Goal: Task Accomplishment & Management: Manage account settings

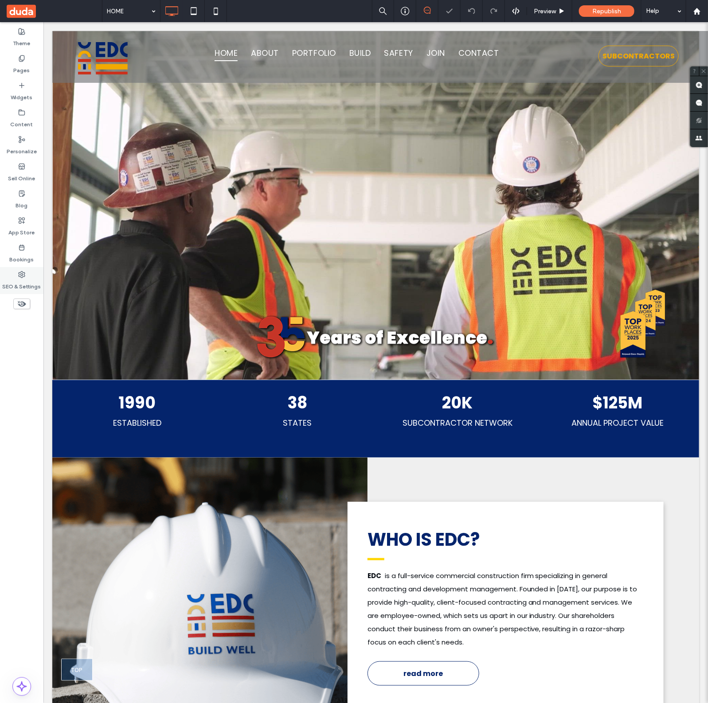
click at [24, 278] on label "SEO & Settings" at bounding box center [22, 284] width 39 height 12
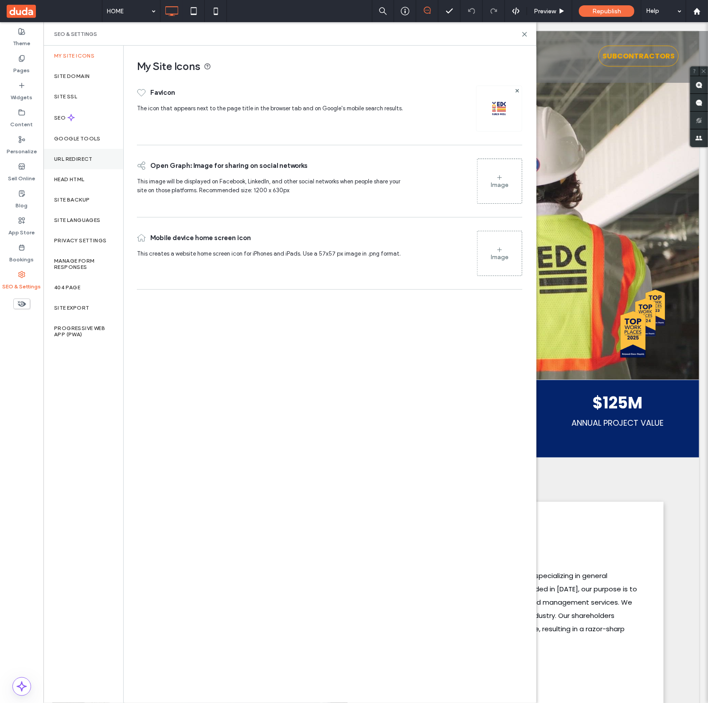
click at [87, 160] on label "URL Redirect" at bounding box center [73, 159] width 39 height 6
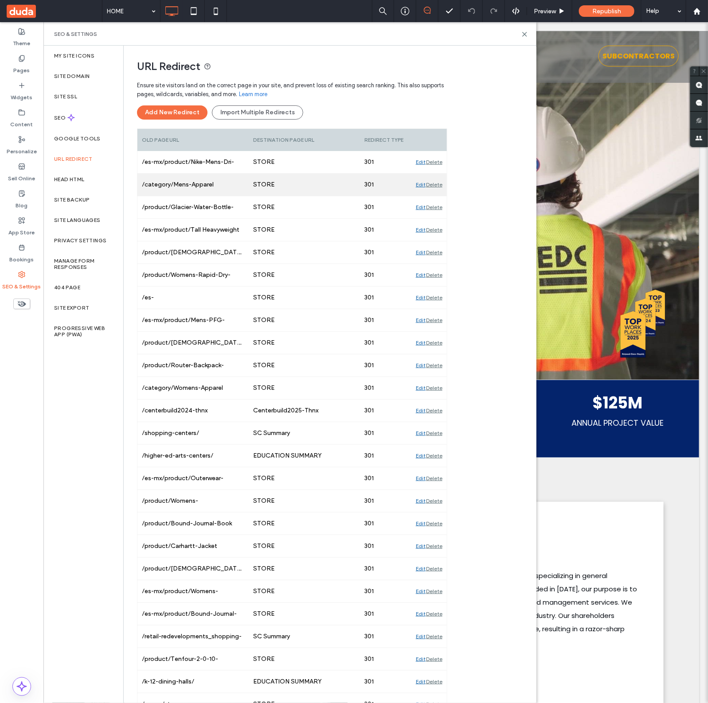
scroll to position [3126, 0]
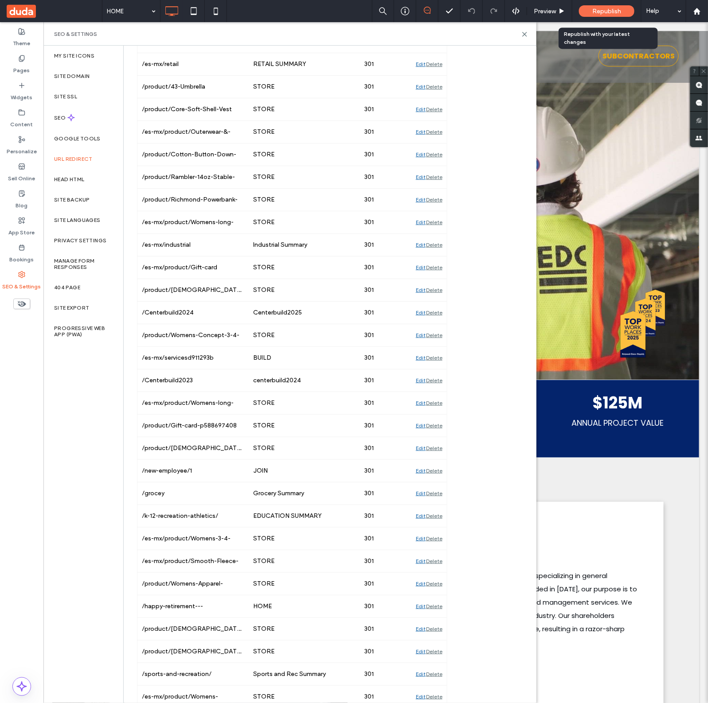
click at [566, 3] on div "Republish" at bounding box center [606, 11] width 55 height 22
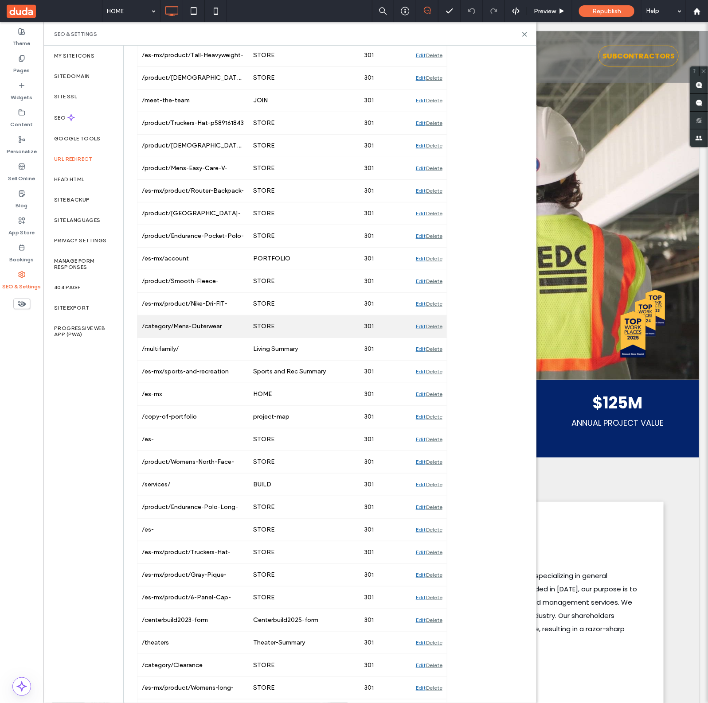
scroll to position [3822, 0]
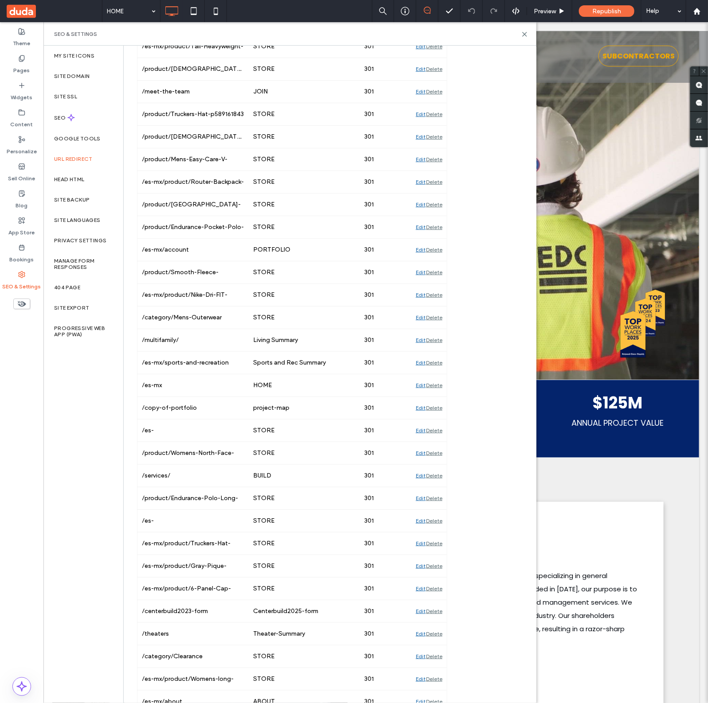
click at [418, 532] on div "Edit" at bounding box center [421, 521] width 10 height 22
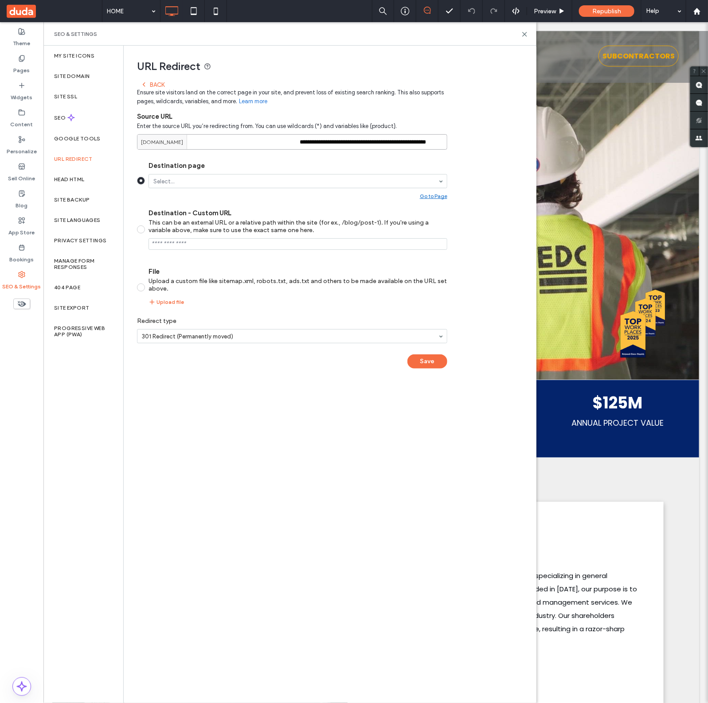
scroll to position [0, 38]
drag, startPoint x: 443, startPoint y: 164, endPoint x: 550, endPoint y: 143, distance: 108.8
click at [158, 78] on div "**********" at bounding box center [292, 227] width 310 height 301
click at [158, 81] on div "Back" at bounding box center [152, 84] width 24 height 7
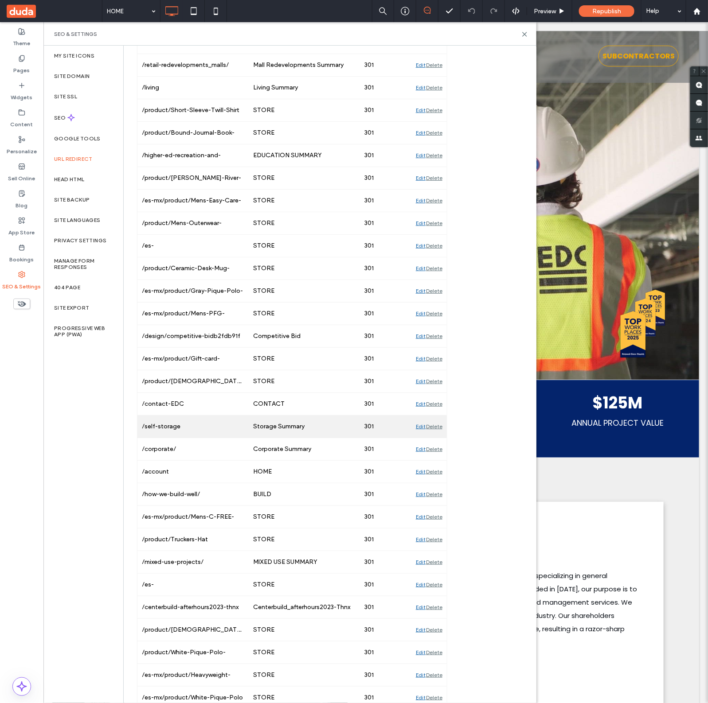
scroll to position [7477, 0]
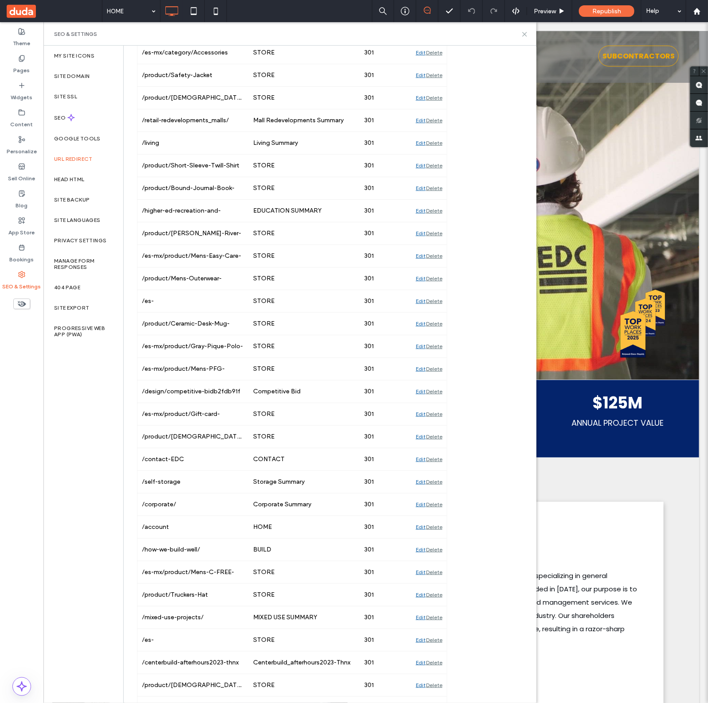
drag, startPoint x: 523, startPoint y: 35, endPoint x: 441, endPoint y: 3, distance: 88.0
click at [523, 35] on icon at bounding box center [524, 34] width 7 height 7
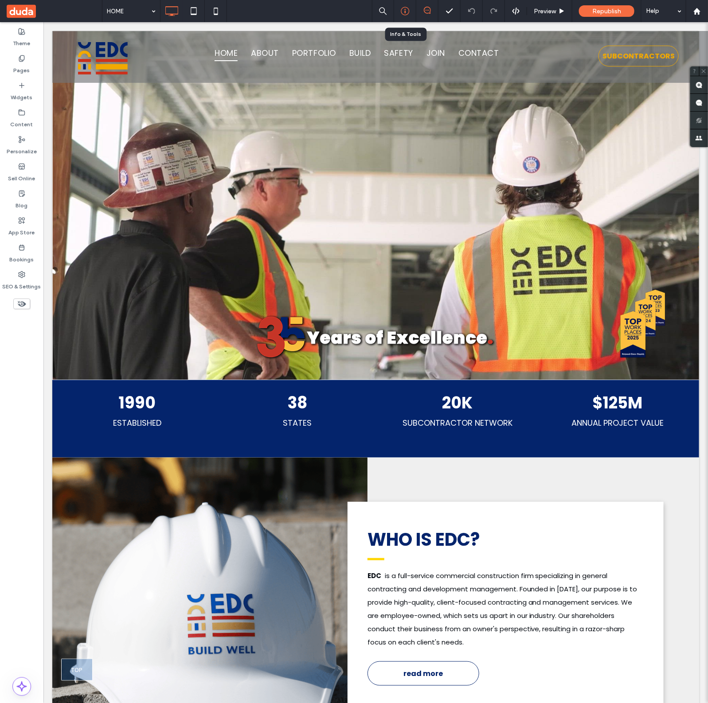
click at [401, 10] on icon at bounding box center [405, 11] width 9 height 9
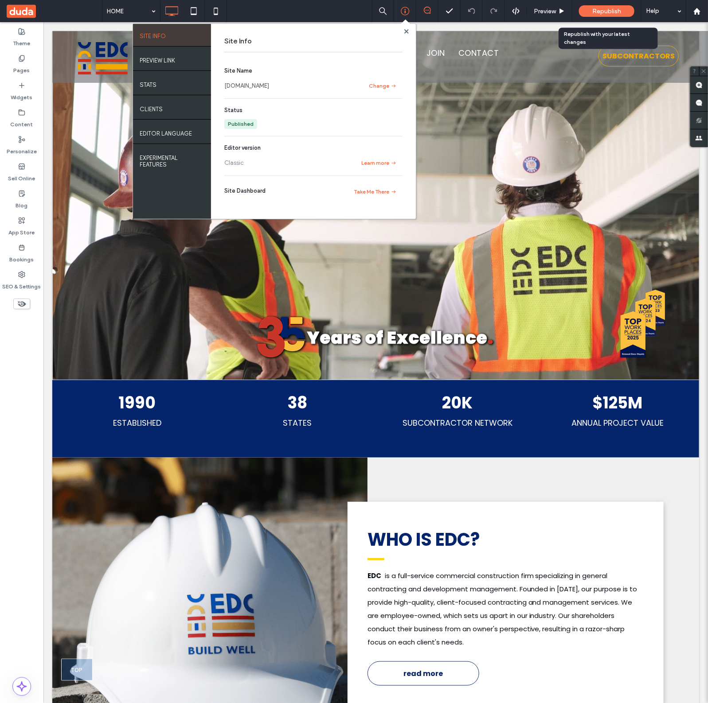
click at [566, 6] on div "Republish" at bounding box center [606, 11] width 55 height 12
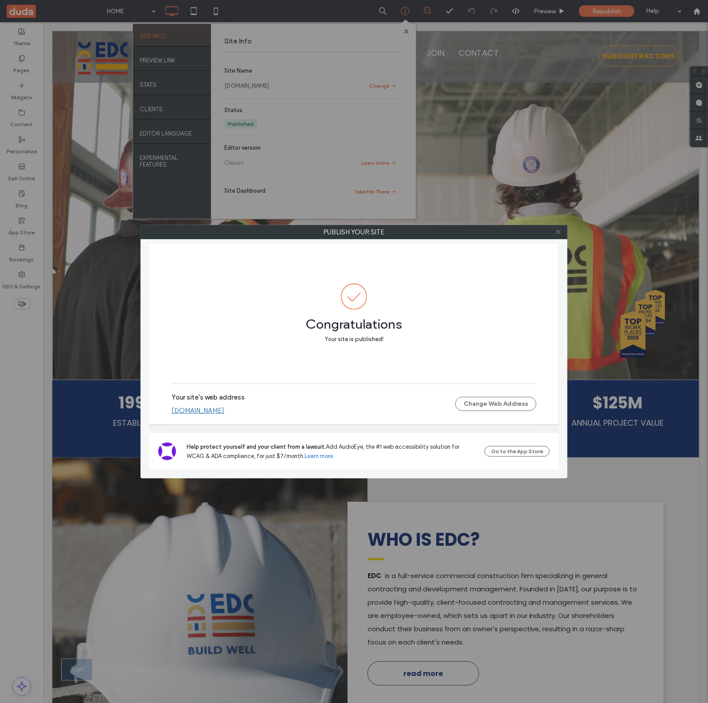
click at [558, 235] on icon at bounding box center [558, 232] width 7 height 7
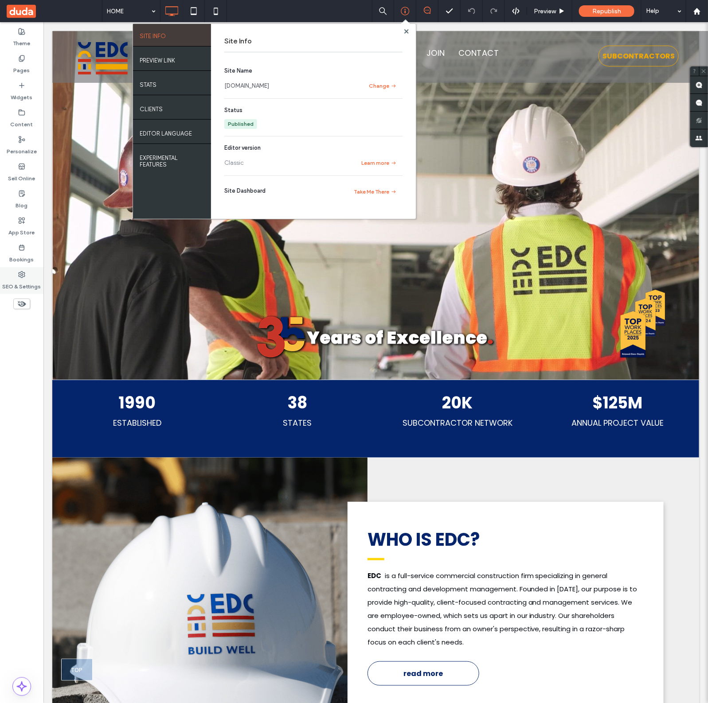
click at [27, 288] on label "SEO & Settings" at bounding box center [22, 284] width 39 height 12
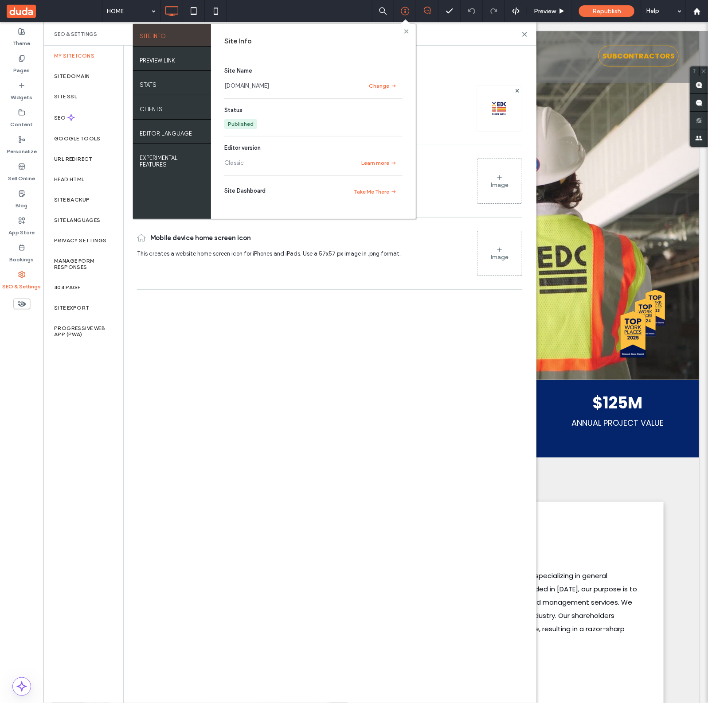
click at [406, 32] on icon at bounding box center [406, 31] width 4 height 4
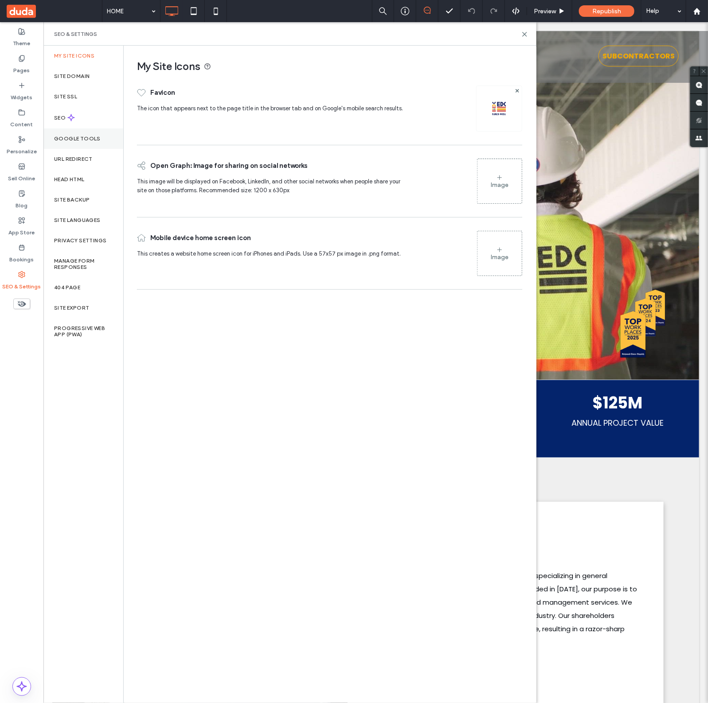
click at [78, 132] on div "Google Tools" at bounding box center [83, 139] width 80 height 20
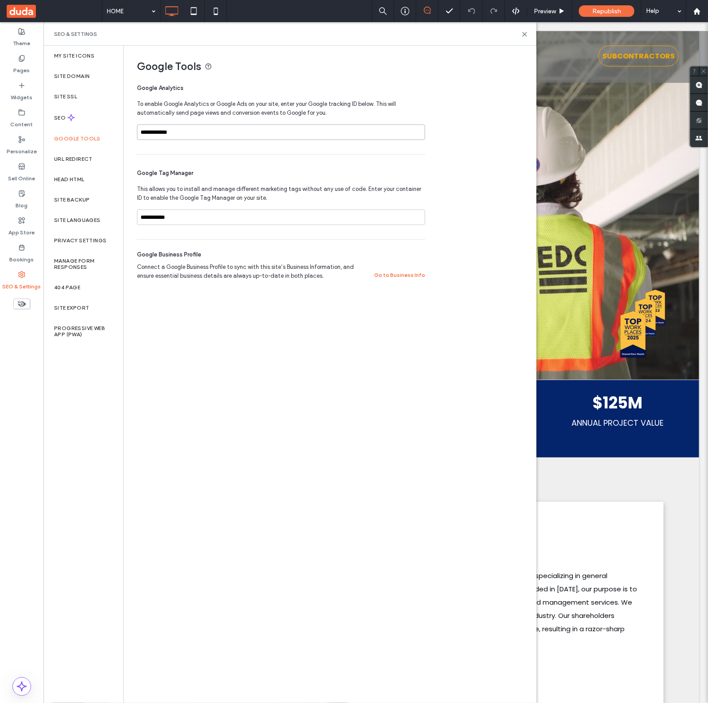
click at [194, 131] on input "**********" at bounding box center [281, 133] width 288 height 16
click at [171, 220] on input "**********" at bounding box center [281, 218] width 288 height 16
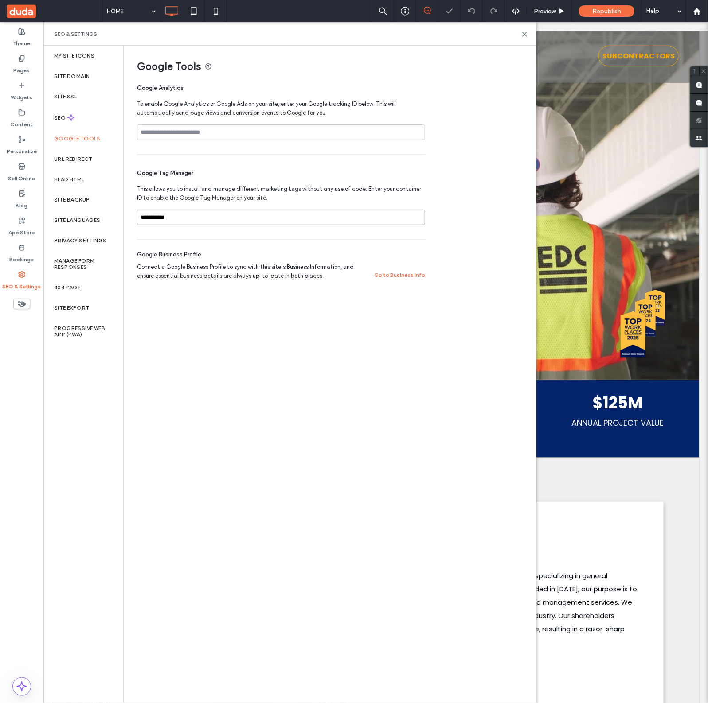
click at [171, 220] on input "**********" at bounding box center [281, 218] width 288 height 16
click at [225, 138] on input at bounding box center [281, 133] width 288 height 16
click at [81, 180] on label "Head HTML" at bounding box center [69, 179] width 31 height 6
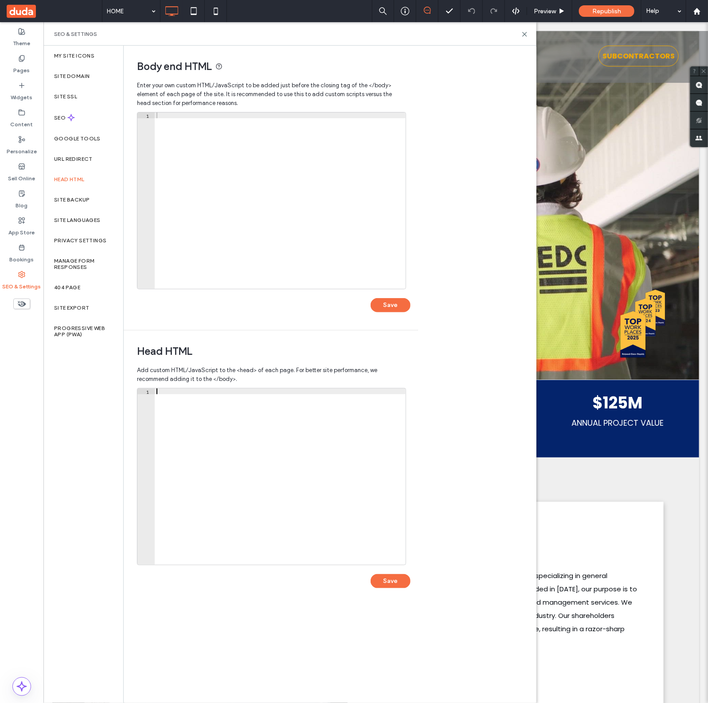
drag, startPoint x: 233, startPoint y: 491, endPoint x: 232, endPoint y: 482, distance: 9.4
click at [234, 489] on div at bounding box center [280, 483] width 251 height 188
click at [524, 33] on use at bounding box center [524, 34] width 4 height 4
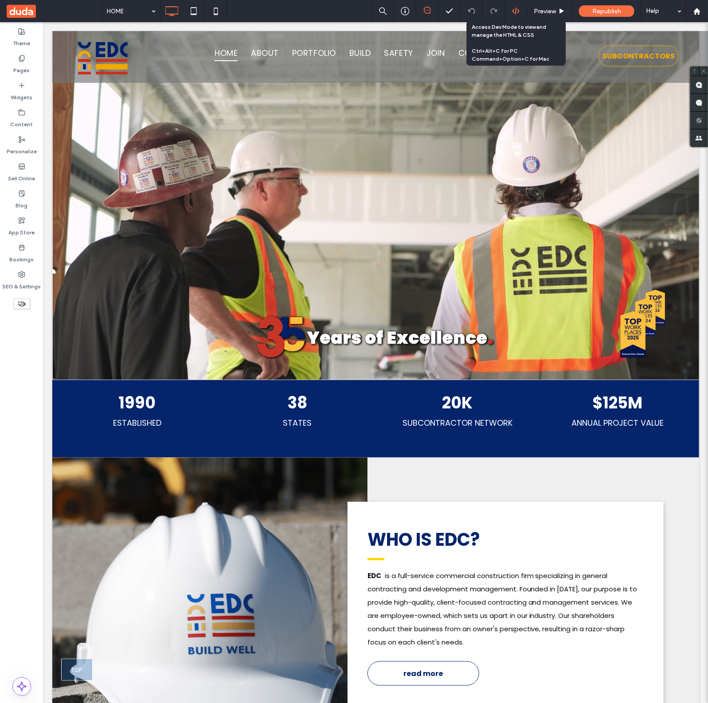
click at [510, 7] on div at bounding box center [516, 11] width 22 height 8
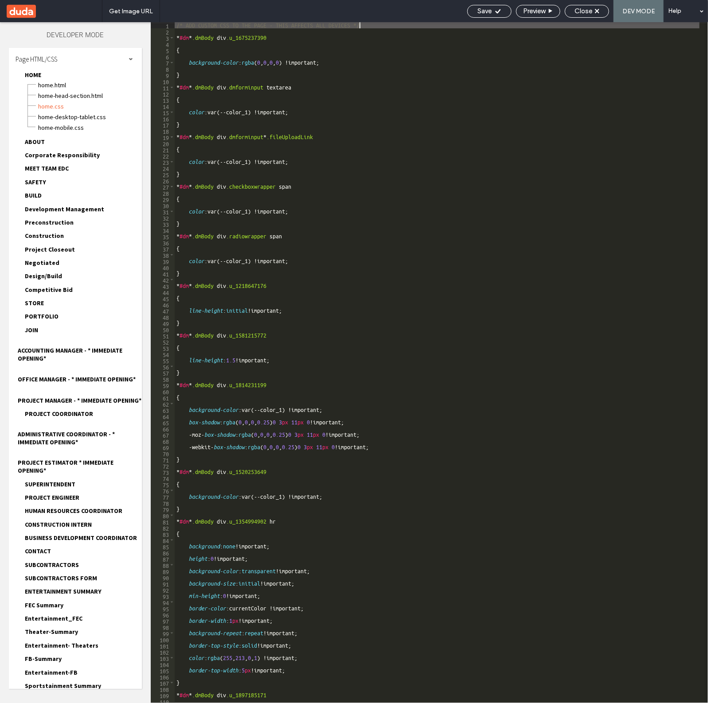
click at [242, 62] on div "/* ADD CUSTOM CSS TO THE PAGE - THIS AFFECTS ALL DEVICES */ * #dm * .dmBody div…" at bounding box center [437, 369] width 525 height 694
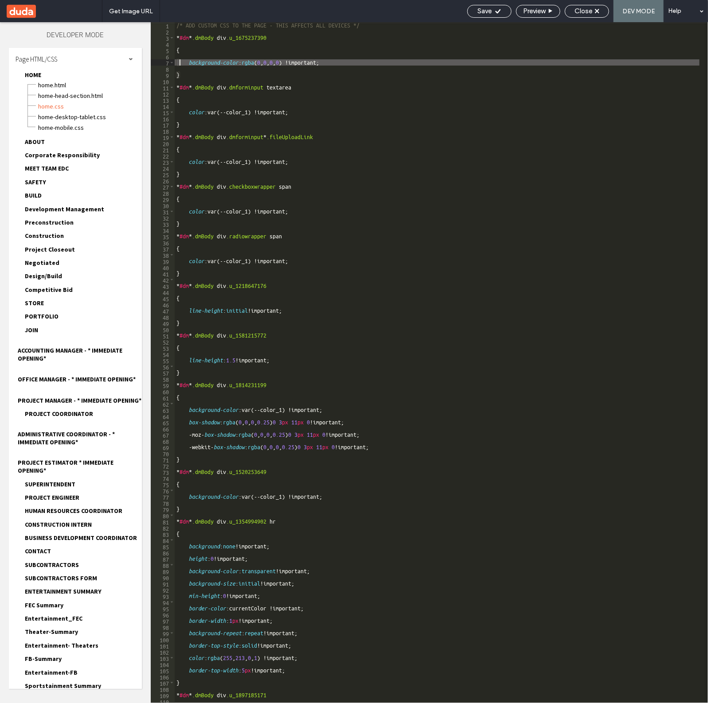
click at [253, 39] on div "/* ADD CUSTOM CSS TO THE PAGE - THIS AFFECTS ALL DEVICES */ * #dm * .dmBody div…" at bounding box center [437, 369] width 525 height 694
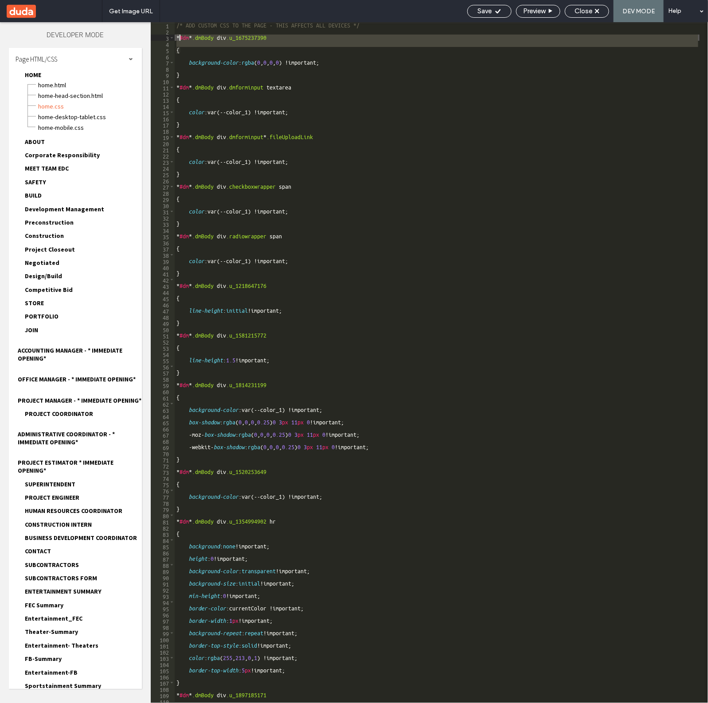
click at [253, 39] on div "/* ADD CUSTOM CSS TO THE PAGE - THIS AFFECTS ALL DEVICES */ * #dm * .dmBody div…" at bounding box center [437, 369] width 525 height 694
click at [205, 63] on div "/* ADD CUSTOM CSS TO THE PAGE - THIS AFFECTS ALL DEVICES */ * #dm * .dmBody div…" at bounding box center [437, 369] width 525 height 694
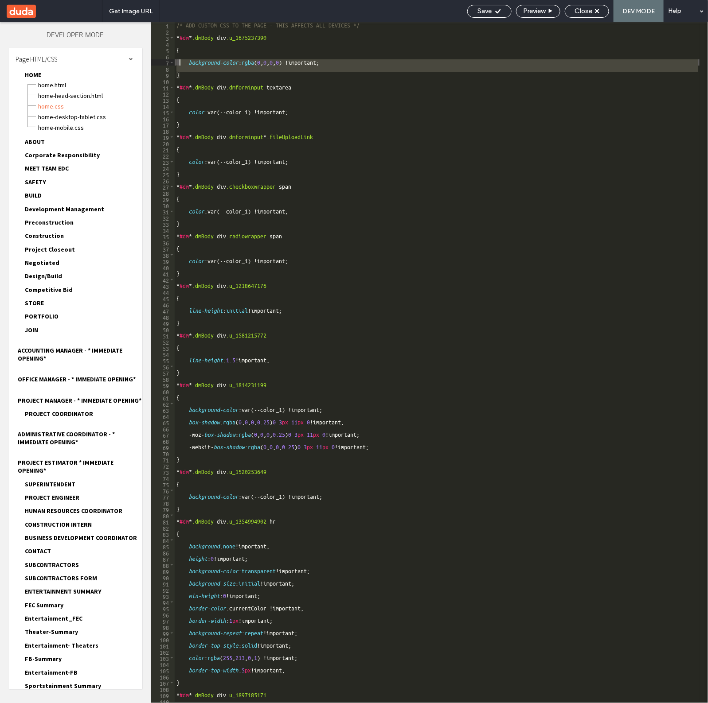
click at [205, 63] on div "/* ADD CUSTOM CSS TO THE PAGE - THIS AFFECTS ALL DEVICES */ * #dm * .dmBody div…" at bounding box center [437, 369] width 525 height 694
click at [204, 62] on div "/* ADD CUSTOM CSS TO THE PAGE - THIS AFFECTS ALL DEVICES */ * #dm * .dmBody div…" at bounding box center [437, 362] width 525 height 681
click at [196, 60] on div "/* ADD CUSTOM CSS TO THE PAGE - THIS AFFECTS ALL DEVICES */ * #dm * .dmBody div…" at bounding box center [437, 369] width 525 height 694
click at [183, 36] on div "/* ADD CUSTOM CSS TO THE PAGE - THIS AFFECTS ALL DEVICES */ * #dm * .dmBody div…" at bounding box center [437, 369] width 525 height 694
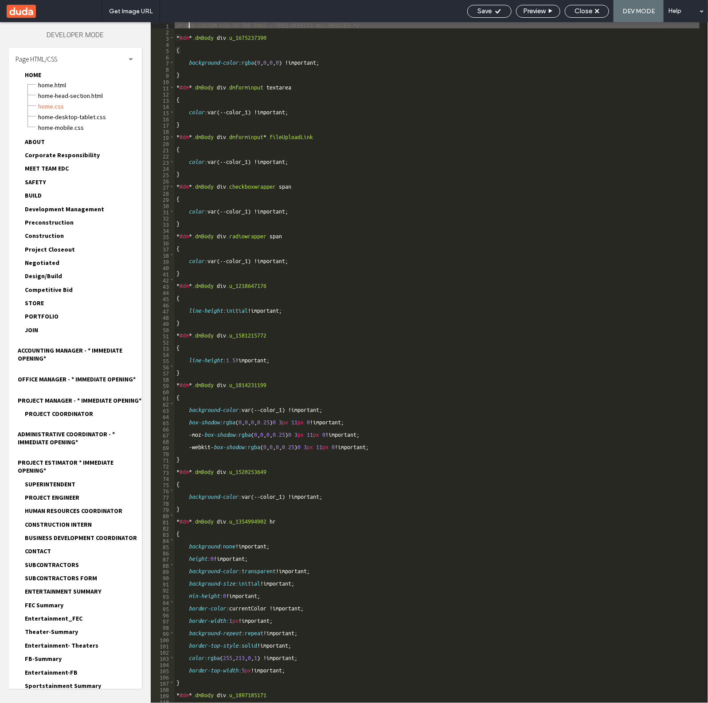
click at [188, 27] on div "/* ADD CUSTOM CSS TO THE PAGE - THIS AFFECTS ALL DEVICES */ * #dm * .dmBody div…" at bounding box center [437, 369] width 525 height 694
click at [187, 27] on div "/* ADD CUSTOM CSS TO THE PAGE - THIS AFFECTS ALL DEVICES */ * #dm * .dmBody div…" at bounding box center [437, 369] width 525 height 694
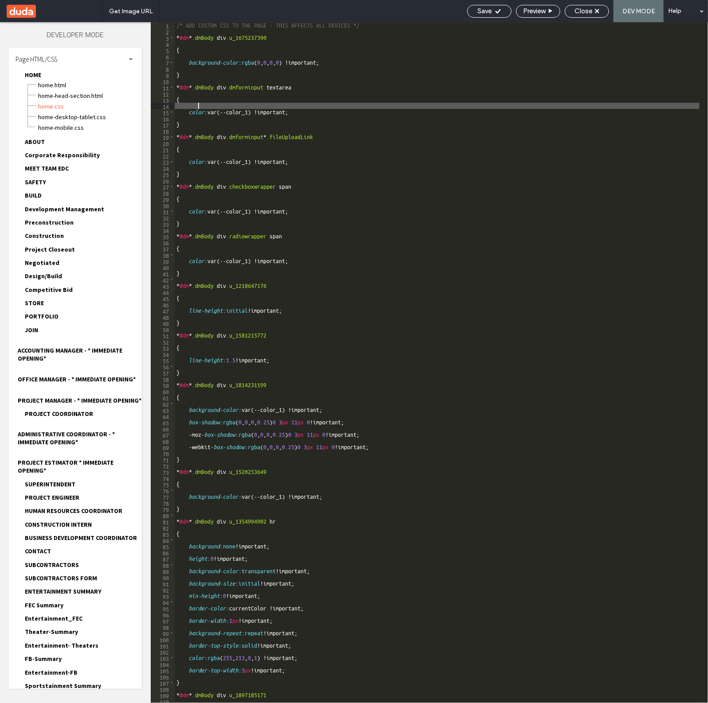
click at [198, 105] on div "/* ADD CUSTOM CSS TO THE PAGE - THIS AFFECTS ALL DEVICES */ * #dm * .dmBody div…" at bounding box center [437, 369] width 525 height 694
type textarea "**********"
type input "******"
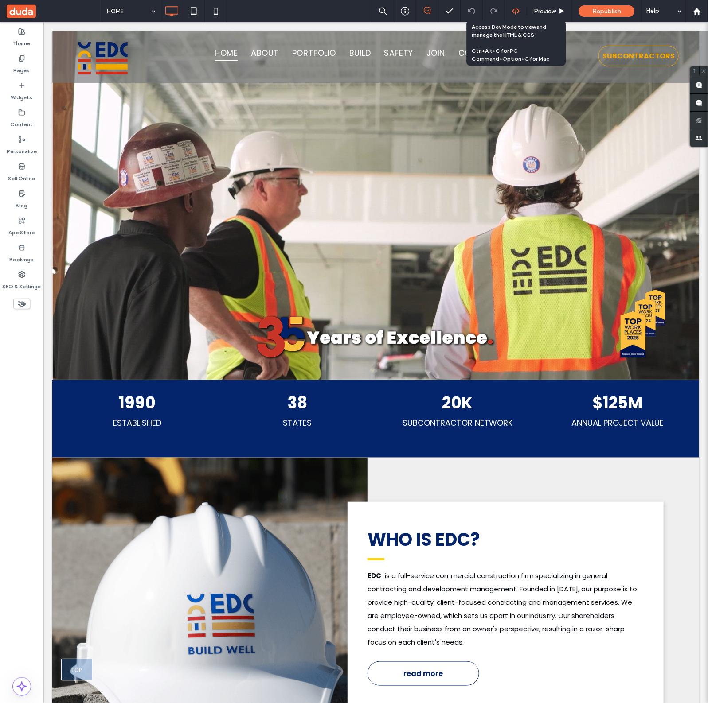
click at [517, 15] on icon at bounding box center [516, 11] width 8 height 8
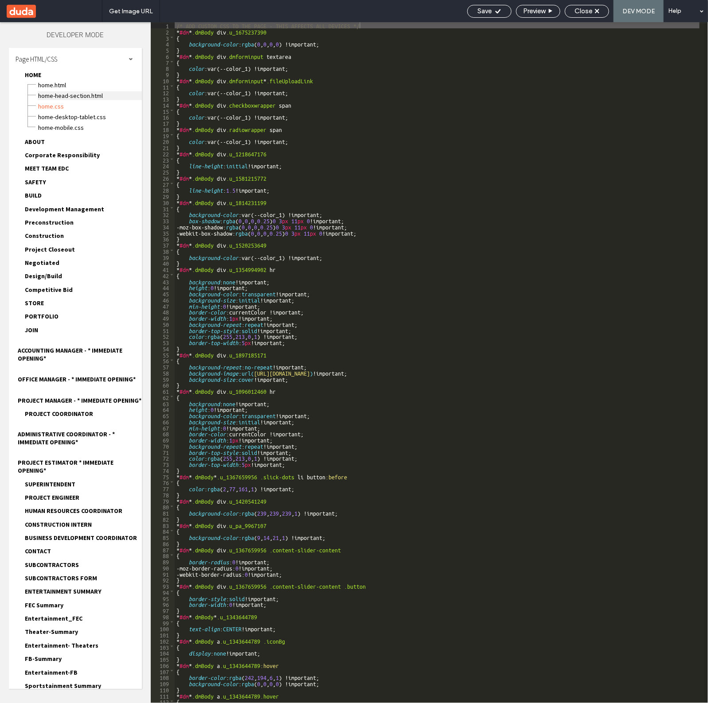
click at [87, 96] on span "HOME-head-section.html" at bounding box center [90, 95] width 104 height 9
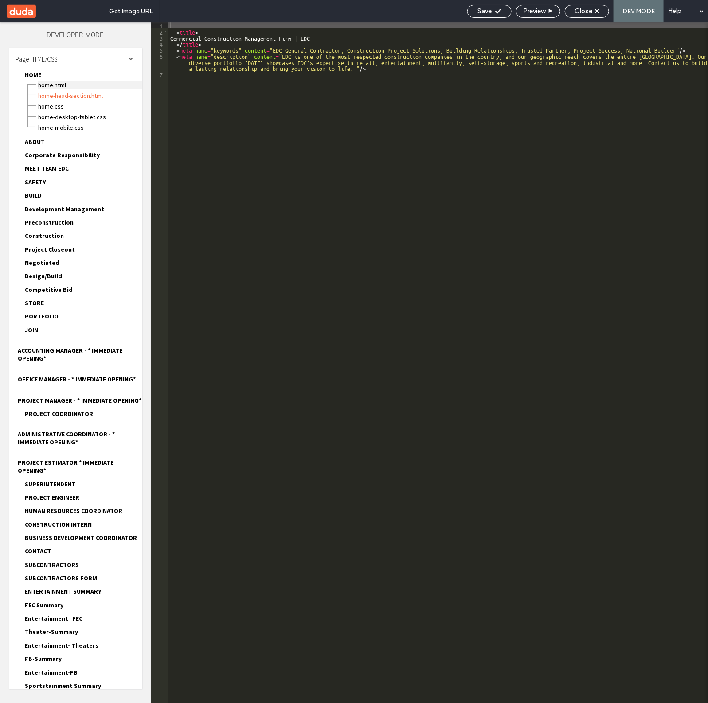
click at [49, 83] on span "HOME.html" at bounding box center [90, 85] width 104 height 9
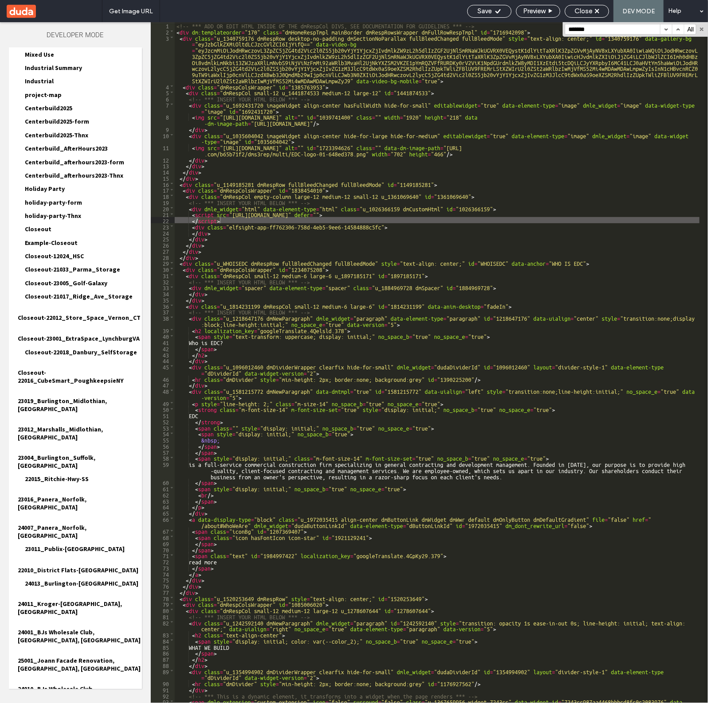
scroll to position [1211, 0]
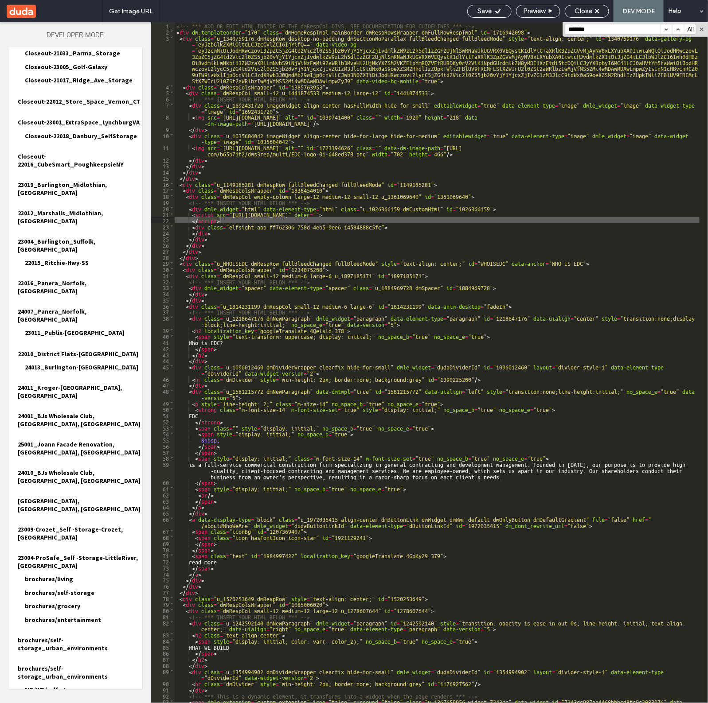
type input "*******"
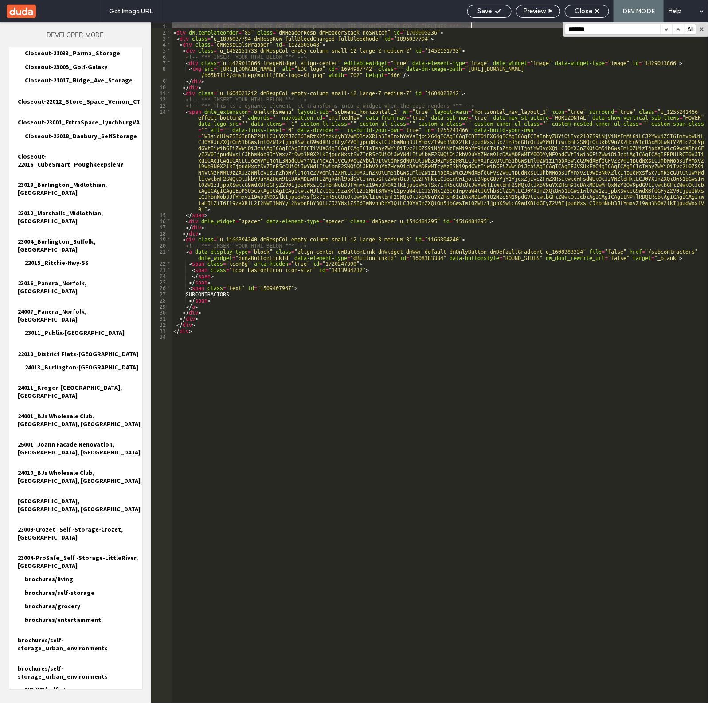
click at [606, 35] on div "******* All Replace All .* Aa \b" at bounding box center [634, 29] width 145 height 15
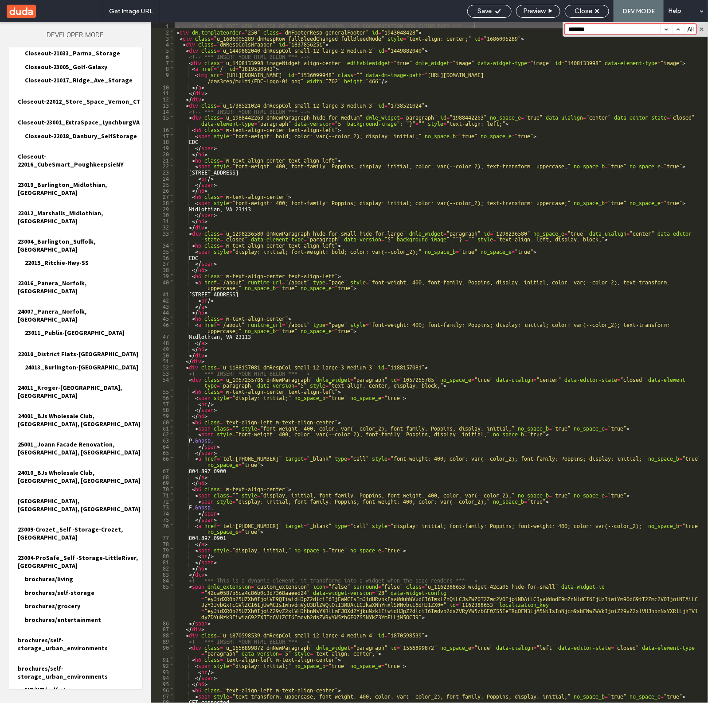
click at [677, 29] on button "button" at bounding box center [678, 29] width 12 height 10
click at [663, 29] on button "button" at bounding box center [666, 29] width 12 height 10
click at [580, 10] on span "Close" at bounding box center [583, 11] width 18 height 8
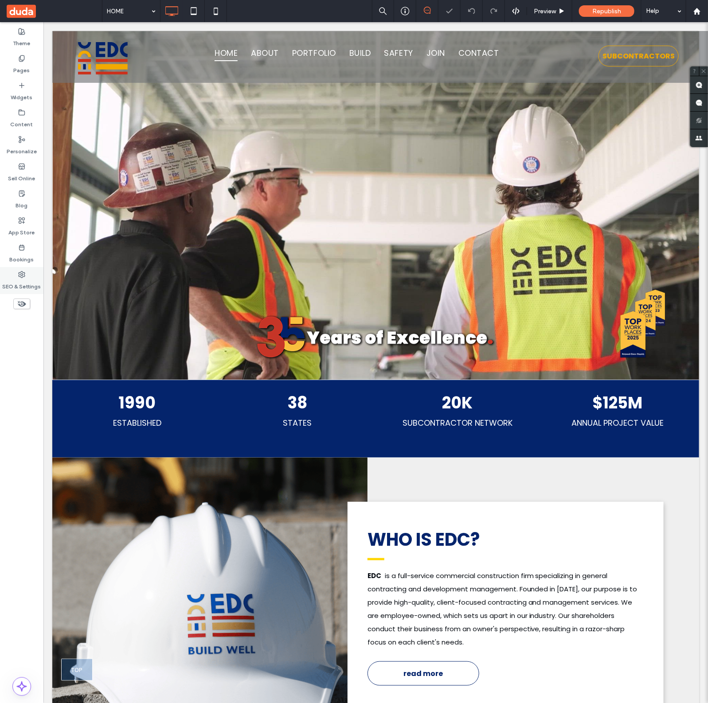
click at [27, 267] on div "SEO & Settings" at bounding box center [21, 280] width 43 height 27
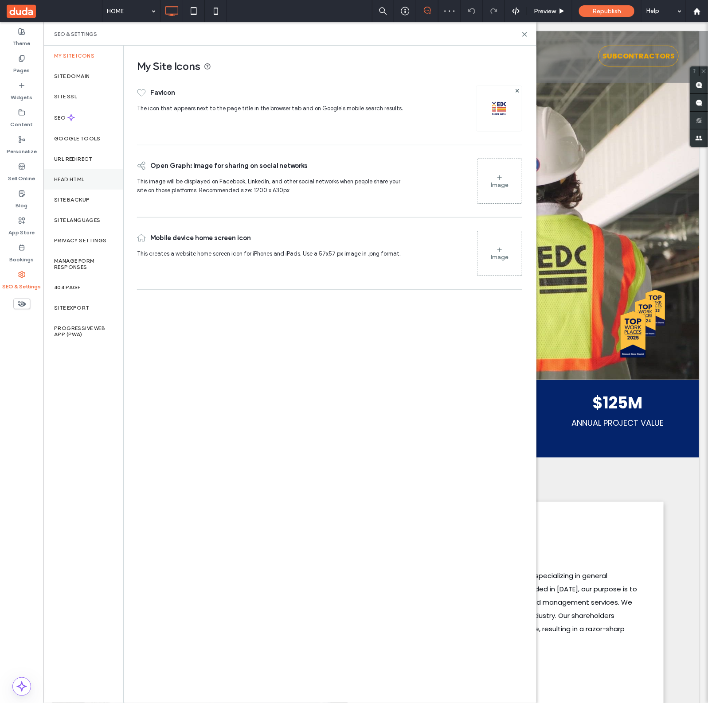
click at [82, 182] on label "Head HTML" at bounding box center [69, 179] width 31 height 6
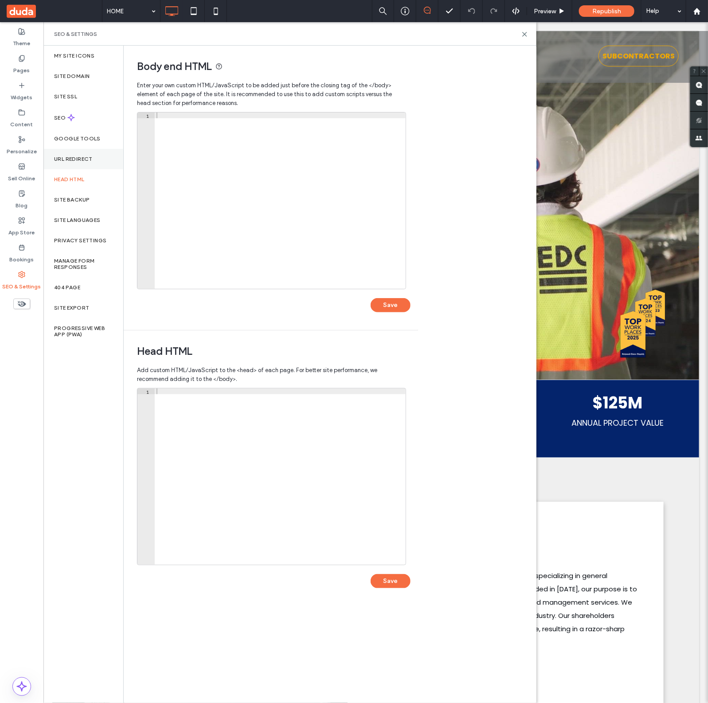
click at [80, 159] on label "URL Redirect" at bounding box center [73, 159] width 39 height 6
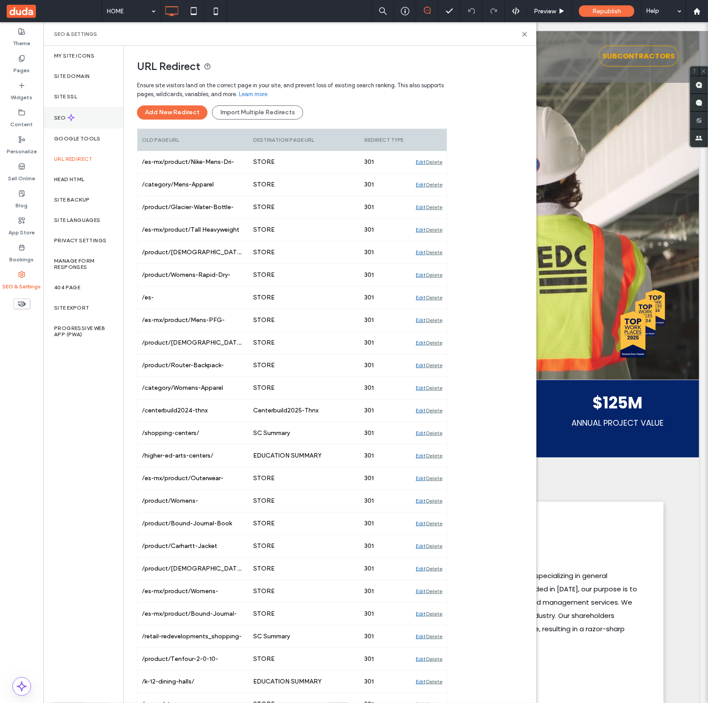
click at [76, 110] on div "SEO" at bounding box center [83, 118] width 80 height 22
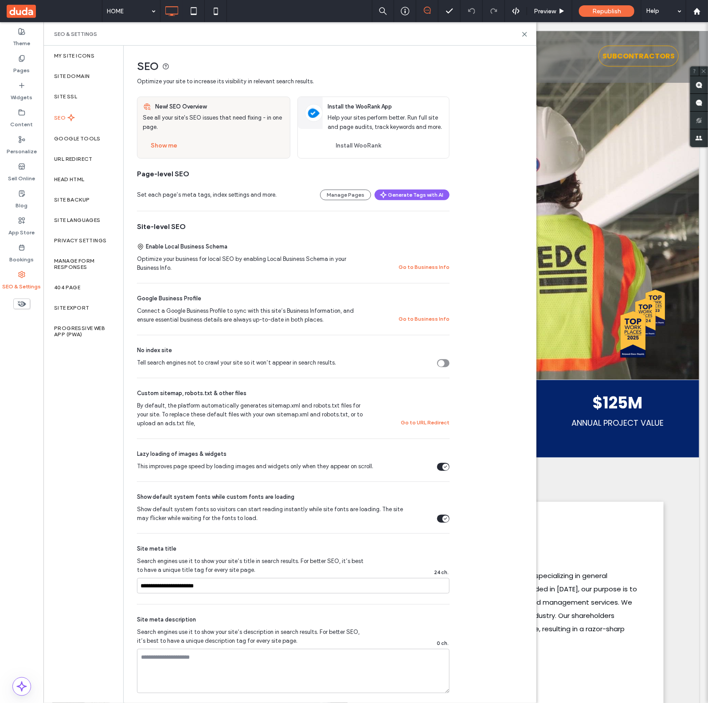
click at [445, 362] on div "Tell search engines not to crawl your site so it won’t appear in search results." at bounding box center [443, 363] width 12 height 8
click at [605, 15] on div "Republish" at bounding box center [606, 11] width 55 height 12
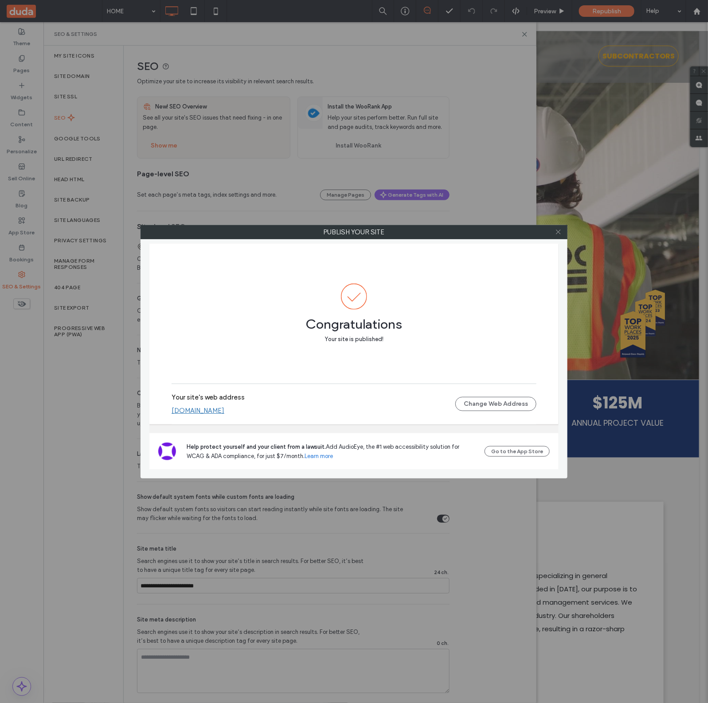
click at [561, 233] on icon at bounding box center [558, 232] width 7 height 7
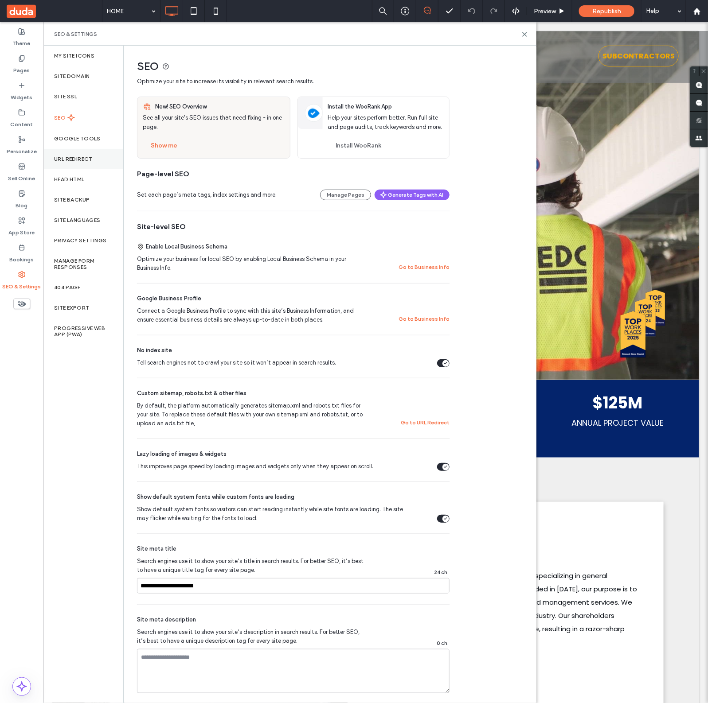
click at [90, 165] on div "URL Redirect" at bounding box center [83, 159] width 80 height 20
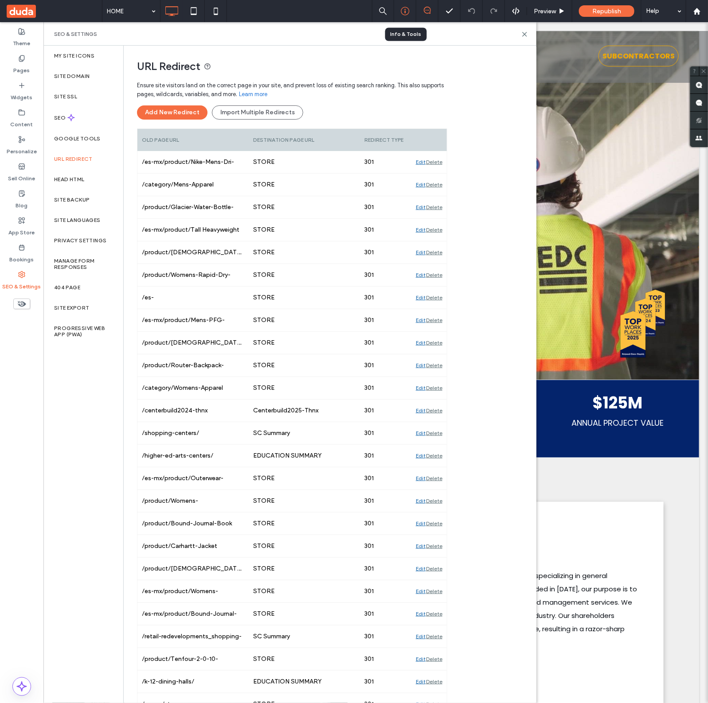
click at [411, 15] on div at bounding box center [405, 11] width 22 height 9
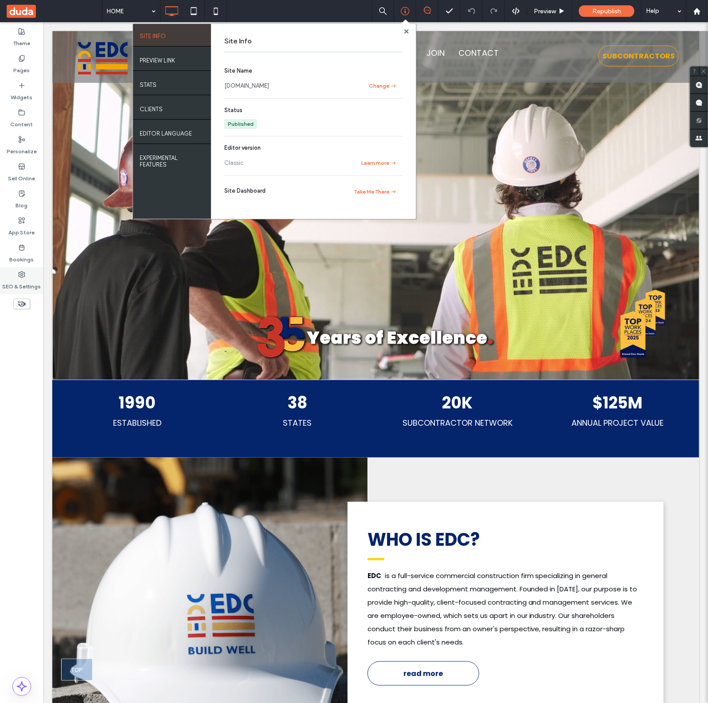
click at [15, 281] on label "SEO & Settings" at bounding box center [22, 284] width 39 height 12
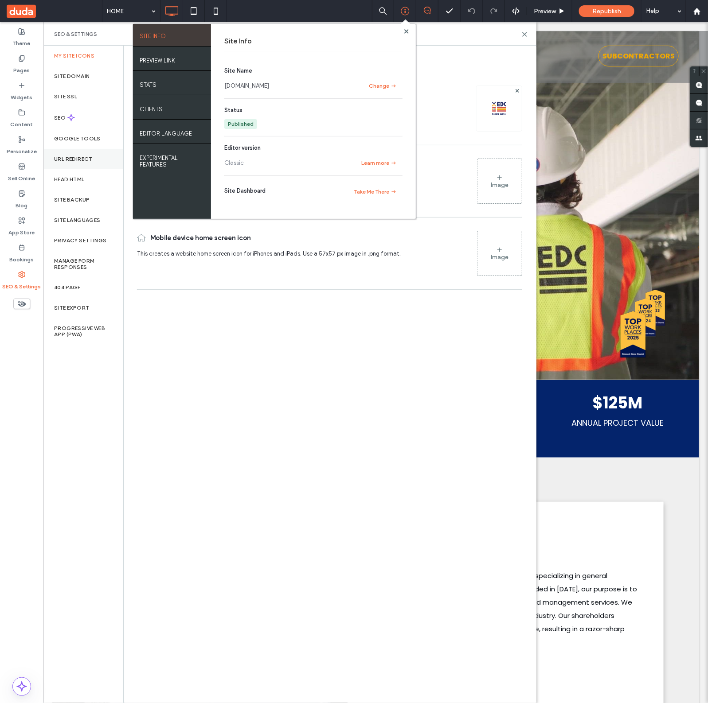
click at [83, 157] on label "URL Redirect" at bounding box center [73, 159] width 39 height 6
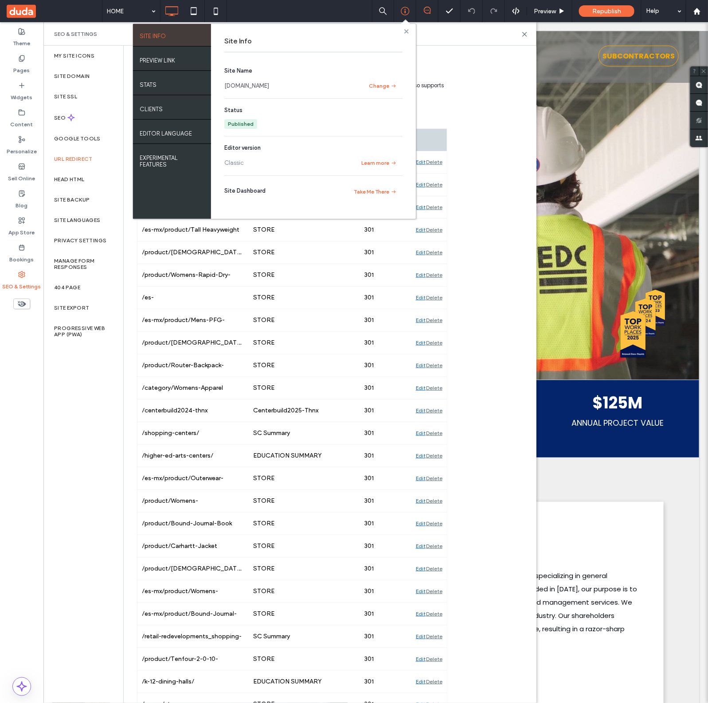
click at [405, 31] on use at bounding box center [406, 31] width 4 height 4
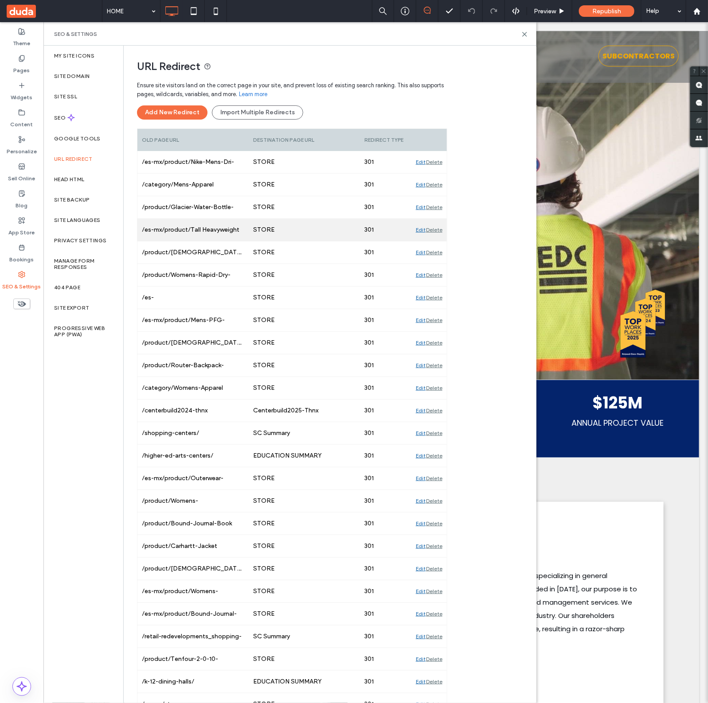
click at [421, 230] on div "Edit" at bounding box center [421, 230] width 10 height 22
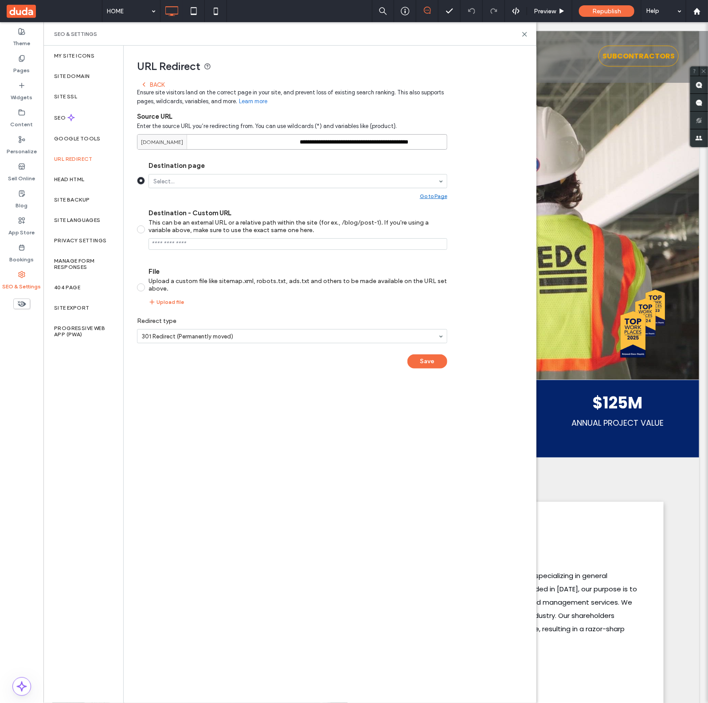
click at [354, 144] on input "**********" at bounding box center [292, 142] width 310 height 16
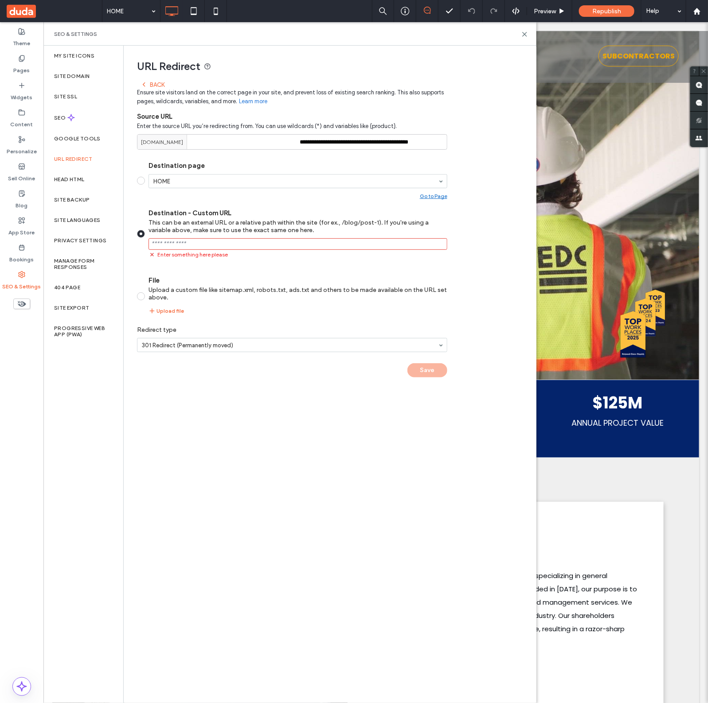
click at [140, 180] on span at bounding box center [141, 181] width 8 height 8
click at [152, 78] on div "**********" at bounding box center [292, 232] width 310 height 310
click at [156, 84] on div "Back" at bounding box center [152, 84] width 24 height 7
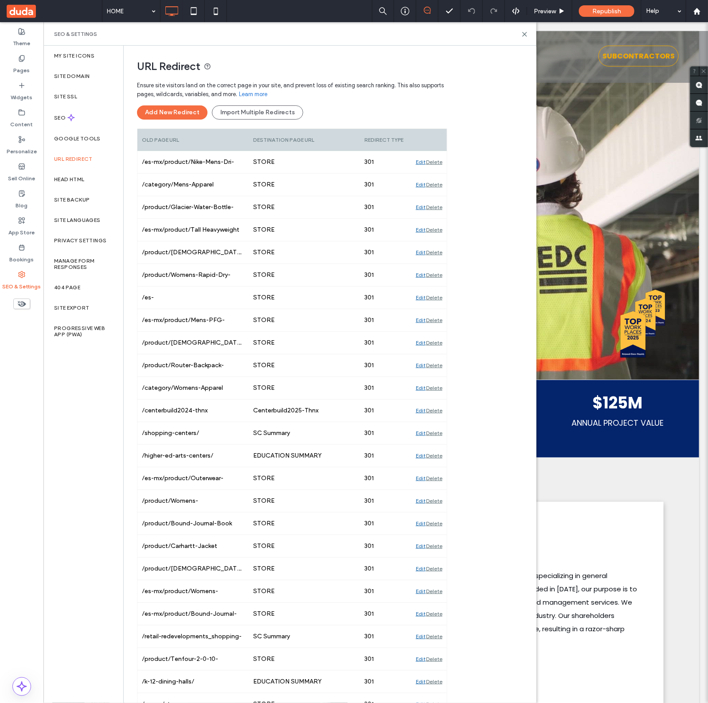
scroll to position [4629, 0]
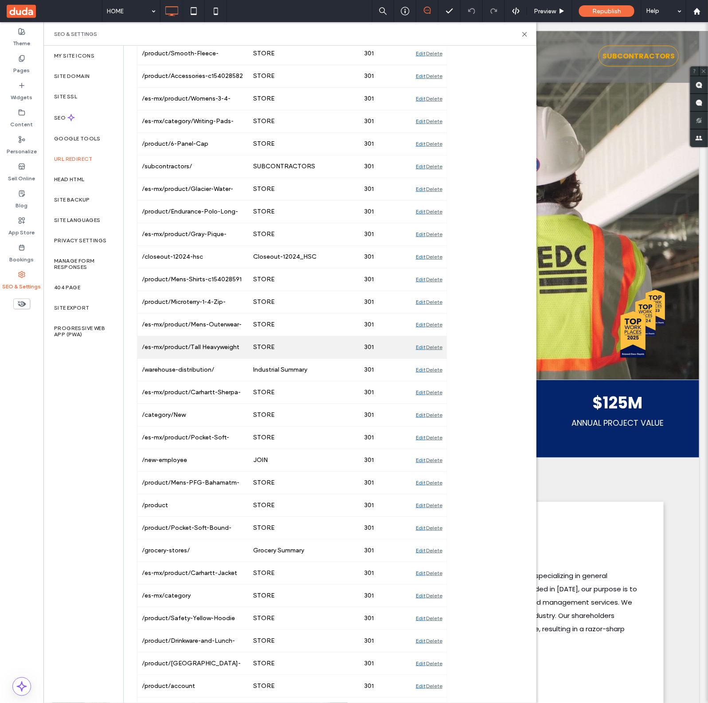
click at [416, 359] on div "Edit" at bounding box center [421, 347] width 10 height 22
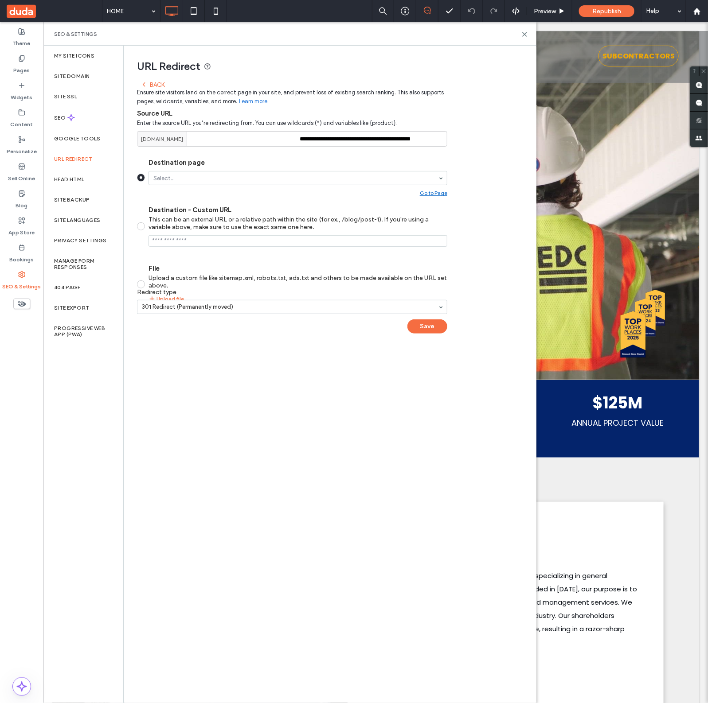
scroll to position [0, 0]
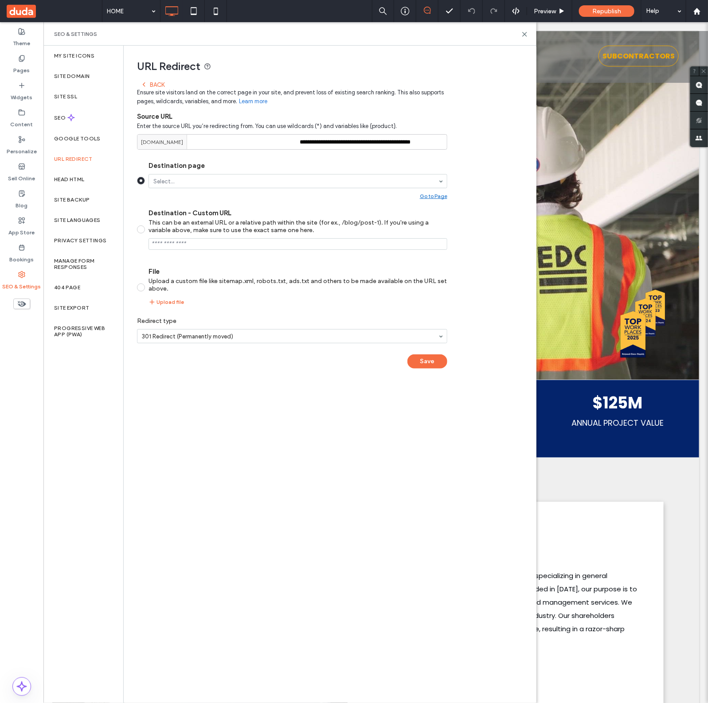
click at [160, 86] on div "Back" at bounding box center [152, 84] width 24 height 7
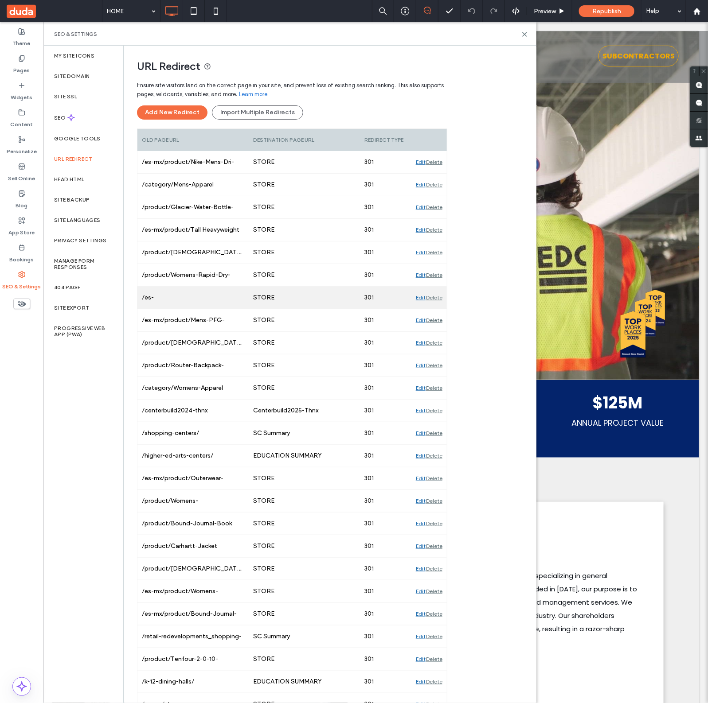
click at [421, 232] on div "Edit" at bounding box center [421, 230] width 10 height 22
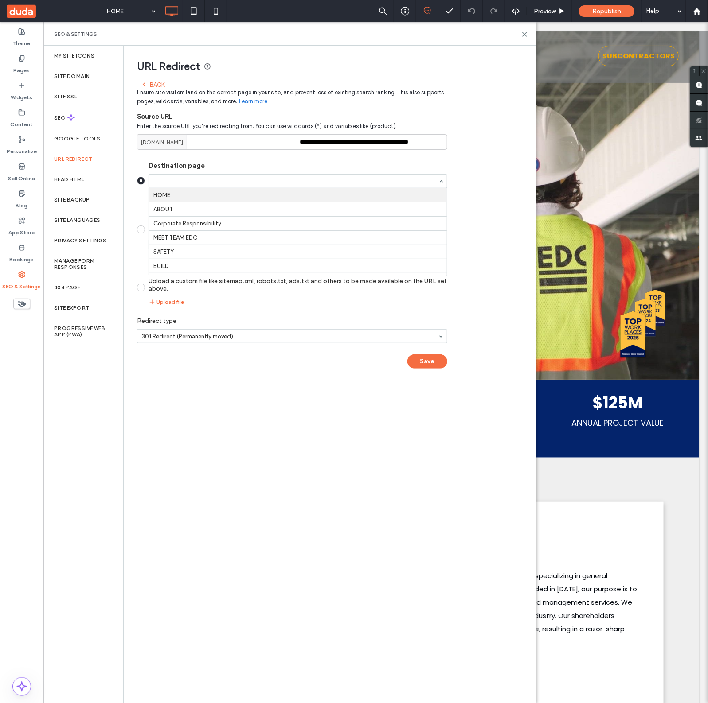
click at [233, 174] on div at bounding box center [297, 181] width 299 height 14
type input "**"
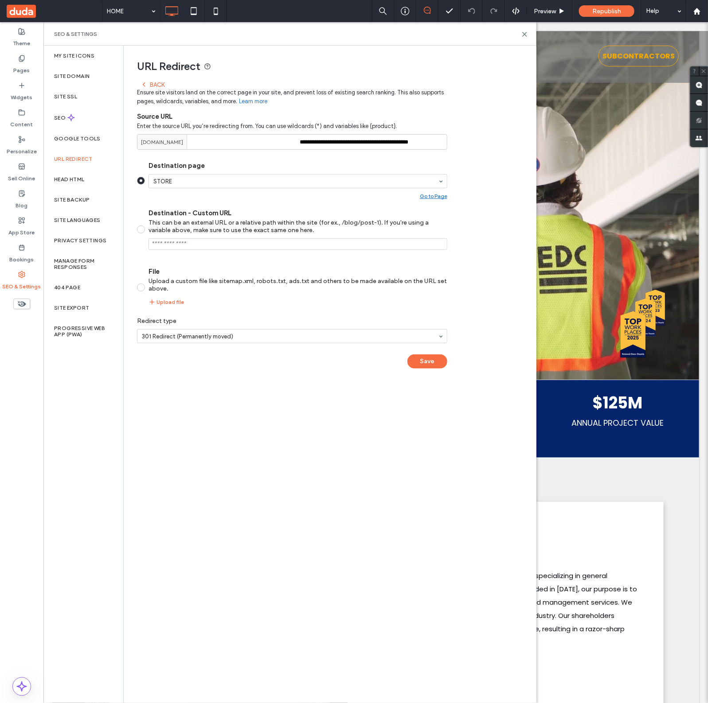
click at [441, 194] on div "Go to Page" at bounding box center [433, 196] width 27 height 7
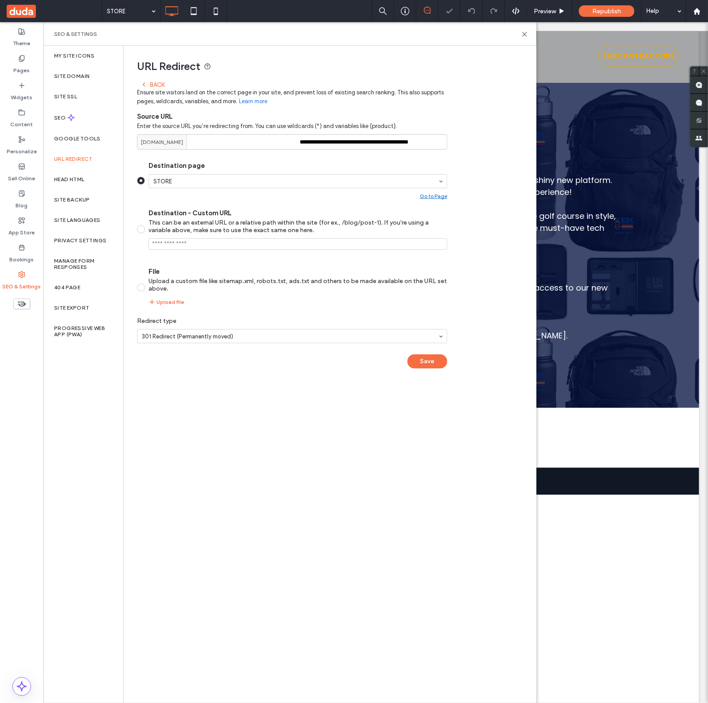
click at [428, 204] on section "Destination page STORE Go to Page Destination - Custom URL This can be an exter…" at bounding box center [292, 233] width 310 height 159
click at [424, 199] on div "Go to Page" at bounding box center [433, 196] width 27 height 7
click at [158, 86] on div "Back" at bounding box center [152, 84] width 24 height 7
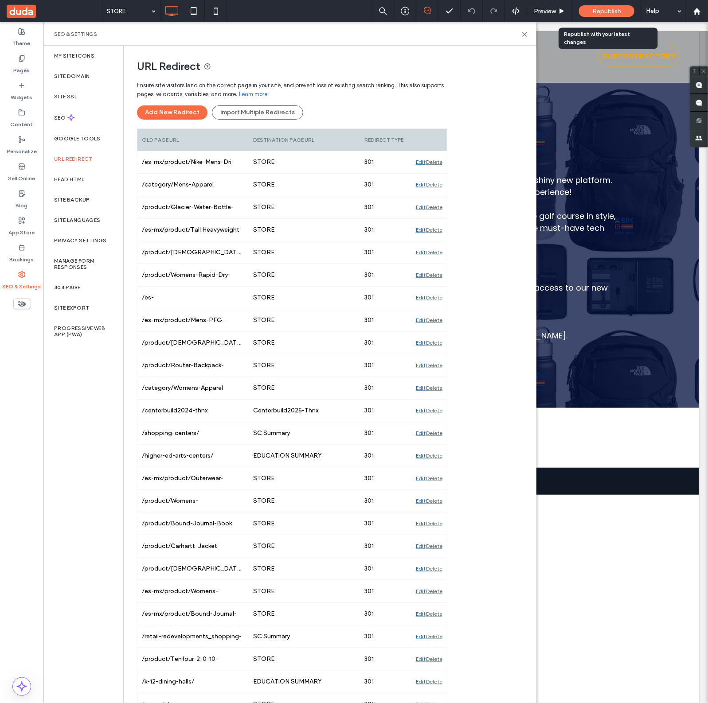
click at [609, 19] on div "Republish" at bounding box center [606, 11] width 55 height 22
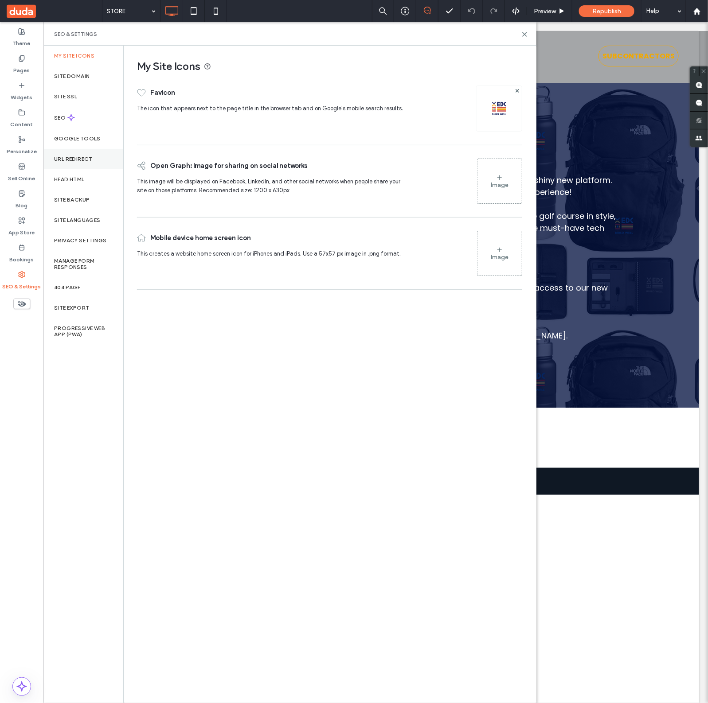
click at [58, 158] on label "URL Redirect" at bounding box center [73, 159] width 39 height 6
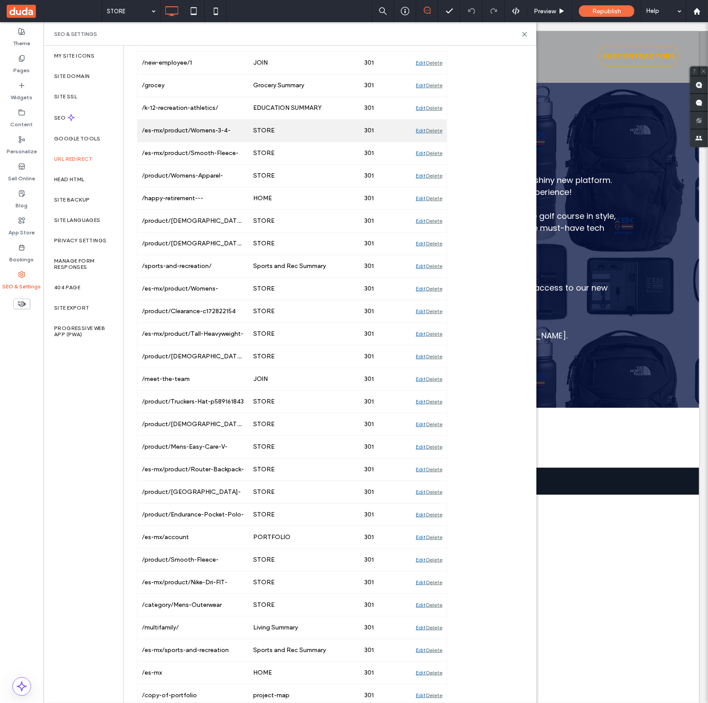
scroll to position [5446, 0]
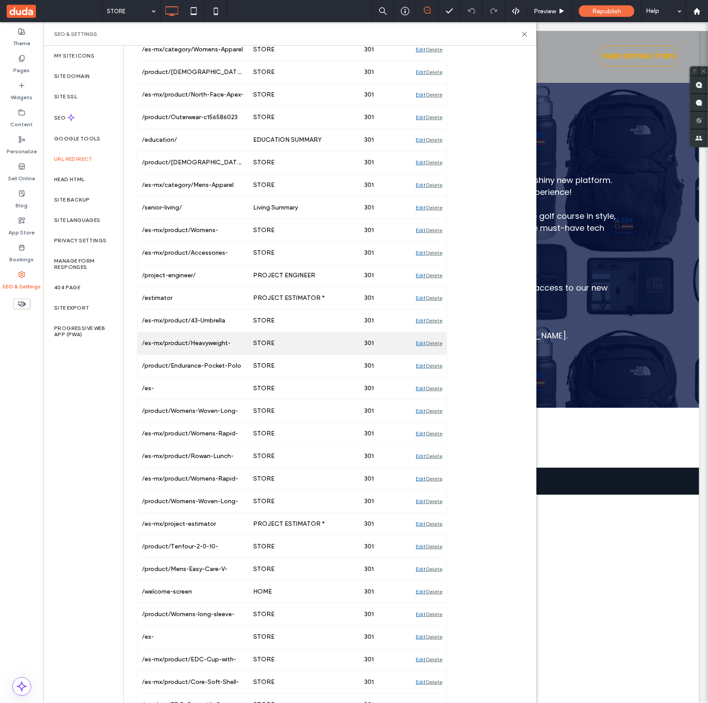
click at [415, 355] on div "Edit Delete" at bounding box center [428, 343] width 35 height 22
click at [419, 355] on div "Edit" at bounding box center [421, 343] width 10 height 22
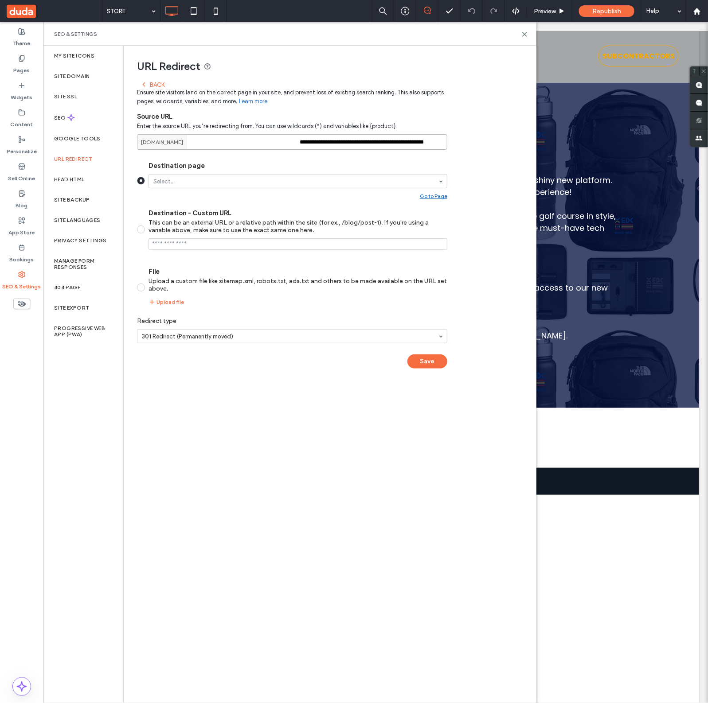
scroll to position [0, 26]
drag, startPoint x: 380, startPoint y: 142, endPoint x: 495, endPoint y: 142, distance: 114.3
click at [495, 142] on div "**********" at bounding box center [326, 212] width 405 height 332
click at [162, 79] on div "**********" at bounding box center [292, 227] width 310 height 301
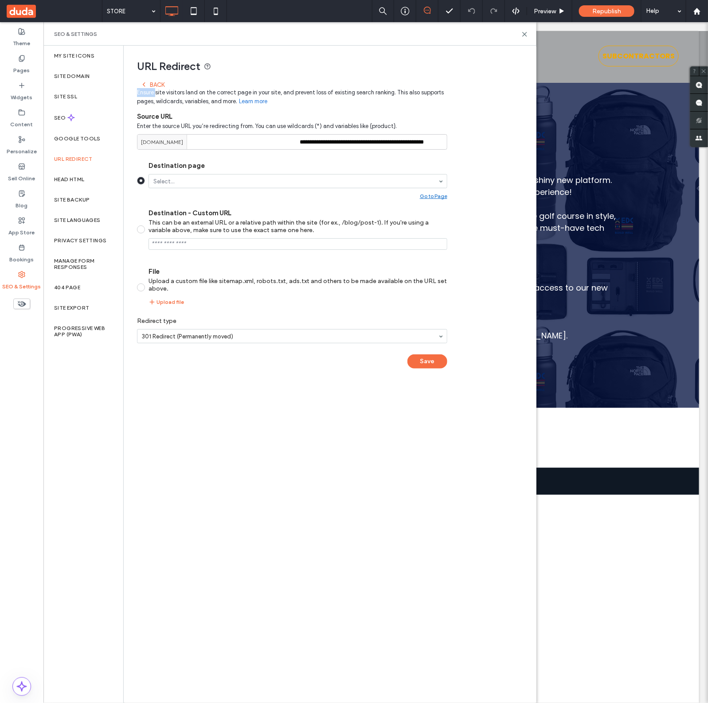
click at [162, 80] on div "**********" at bounding box center [292, 227] width 310 height 301
click at [160, 81] on div "Back" at bounding box center [152, 84] width 24 height 7
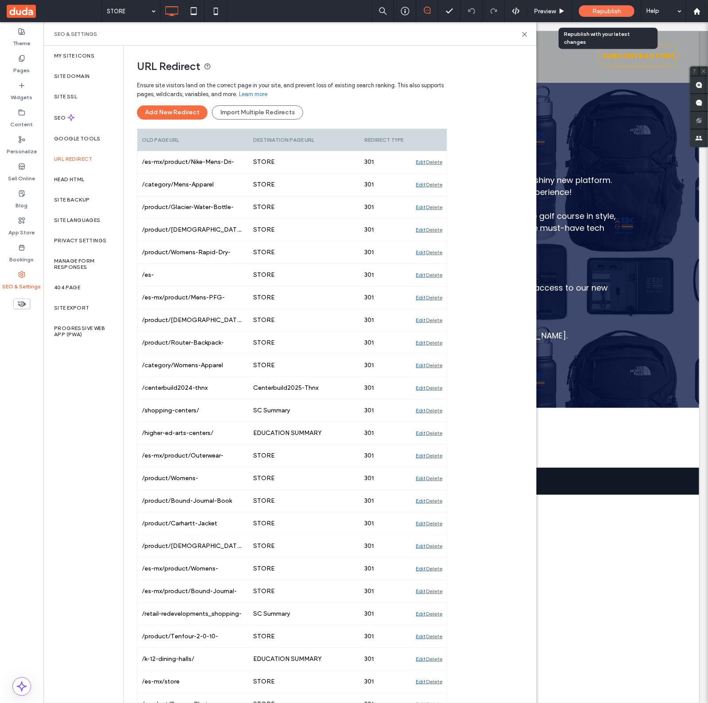
click at [592, 8] on span "Republish" at bounding box center [606, 12] width 29 height 8
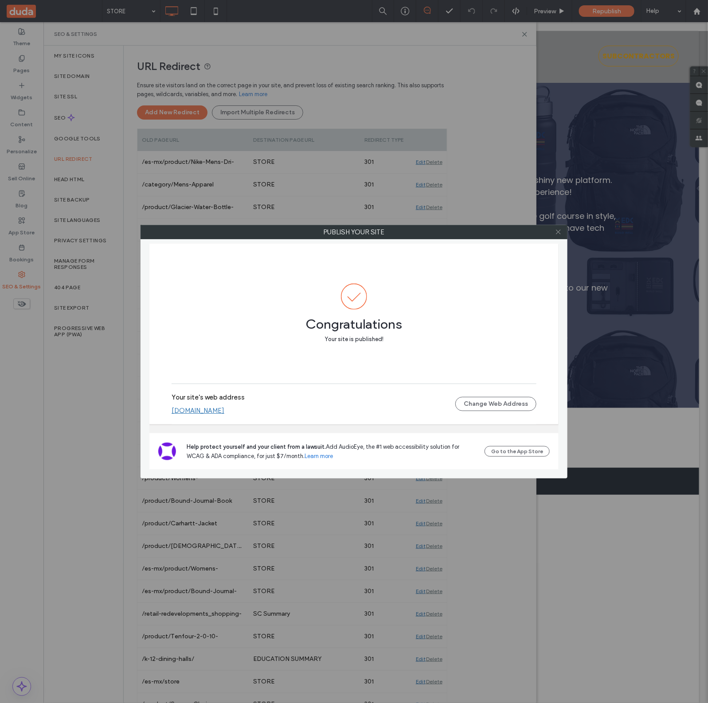
click at [557, 231] on use at bounding box center [558, 232] width 4 height 4
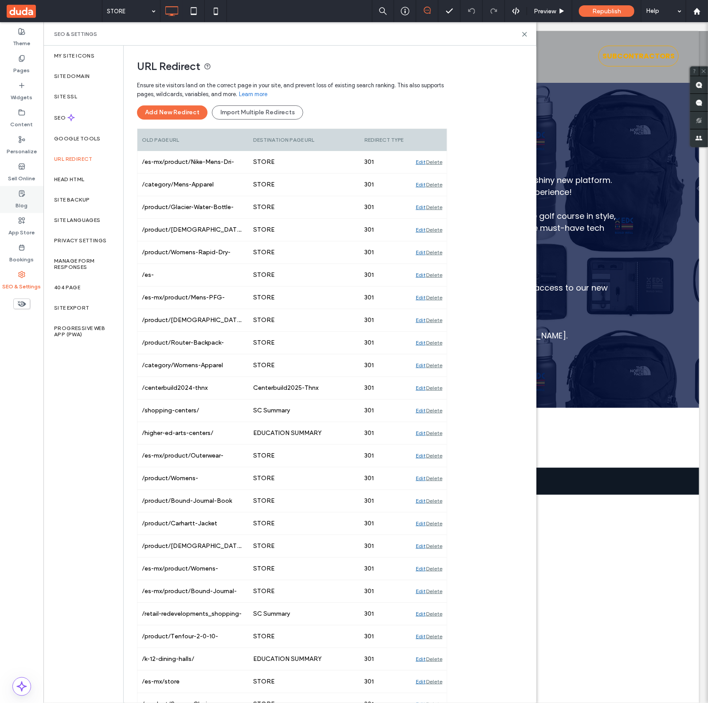
click at [27, 207] on label "Blog" at bounding box center [22, 203] width 12 height 12
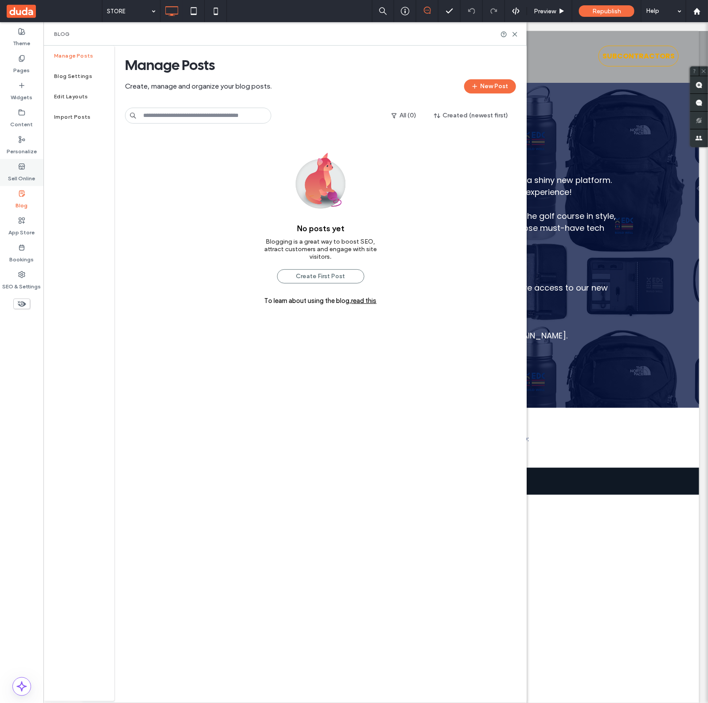
click at [35, 175] on label "Sell Online" at bounding box center [21, 176] width 27 height 12
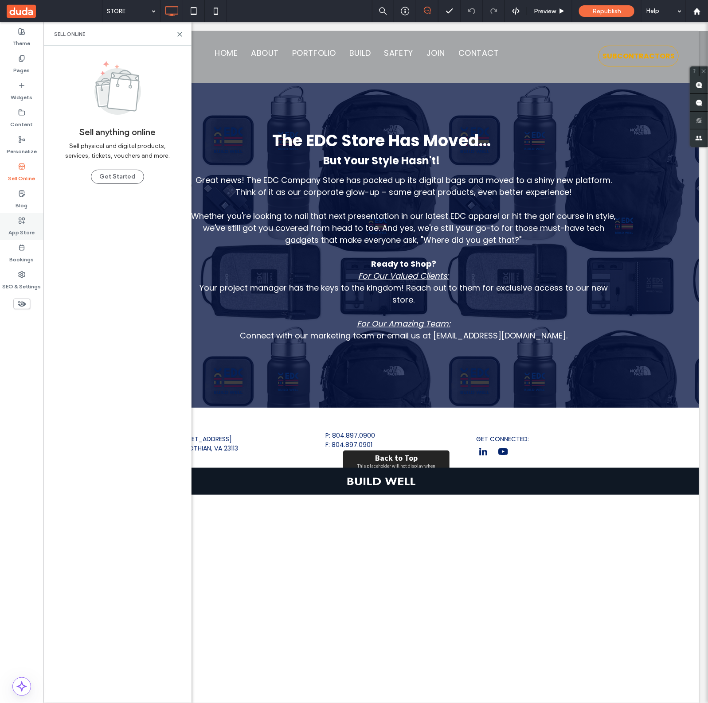
click at [26, 231] on label "App Store" at bounding box center [22, 230] width 26 height 12
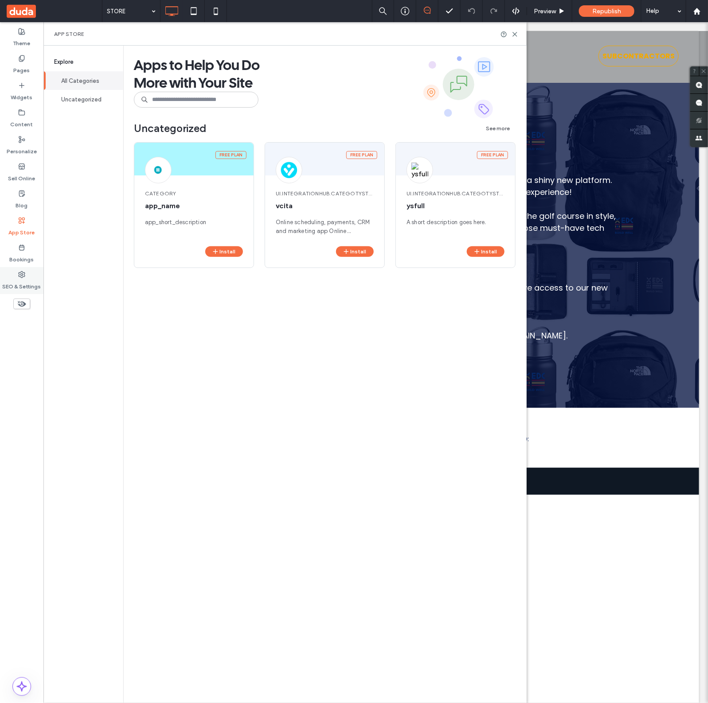
click at [29, 275] on div "SEO & Settings" at bounding box center [21, 280] width 43 height 27
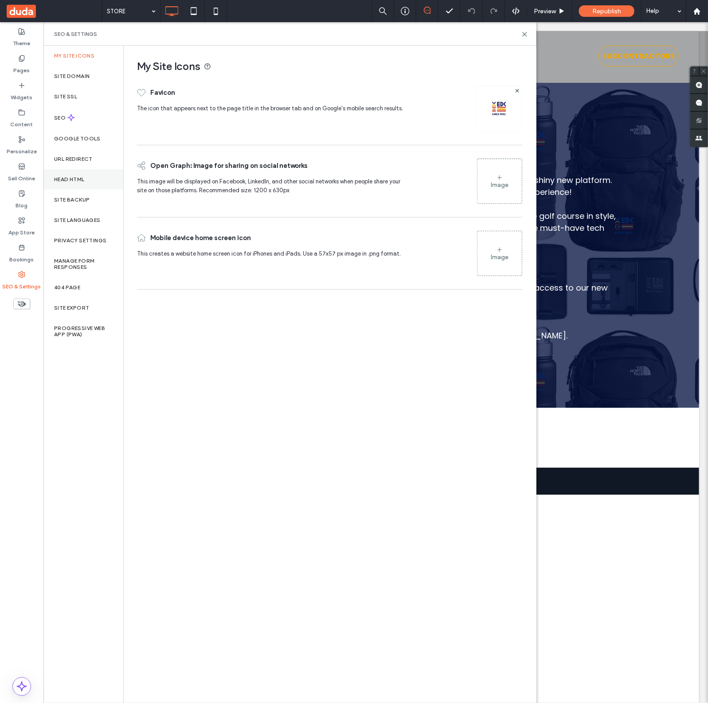
click at [93, 169] on div "Head HTML" at bounding box center [83, 179] width 80 height 20
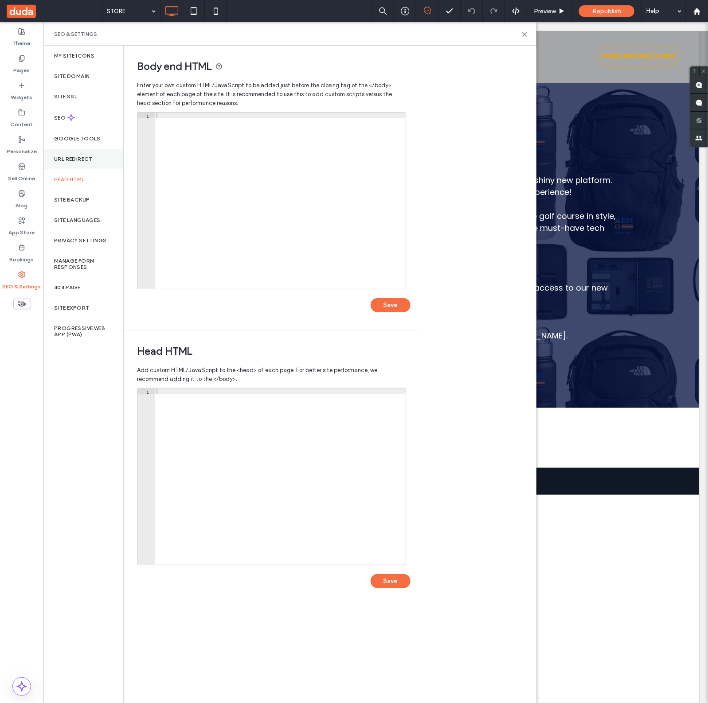
click at [89, 156] on label "URL Redirect" at bounding box center [73, 159] width 39 height 6
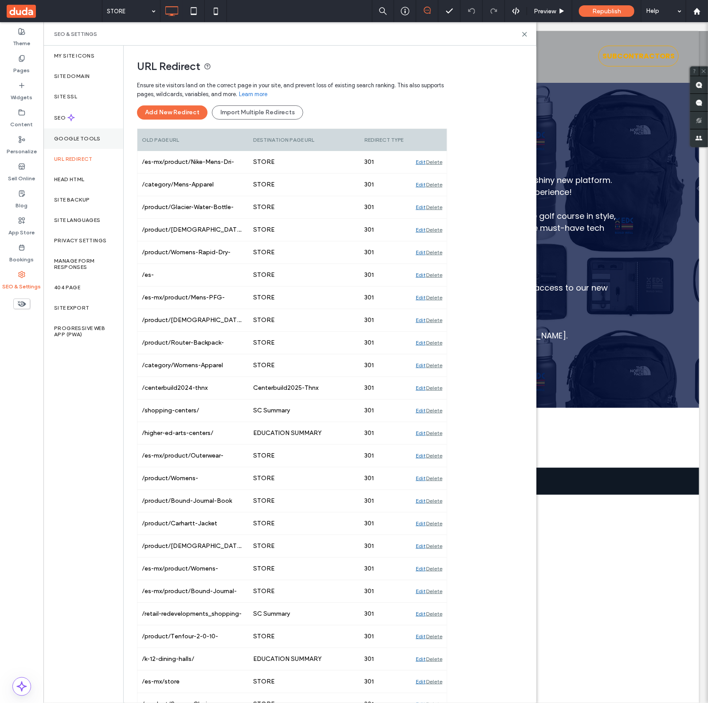
click at [89, 140] on label "Google Tools" at bounding box center [77, 139] width 47 height 6
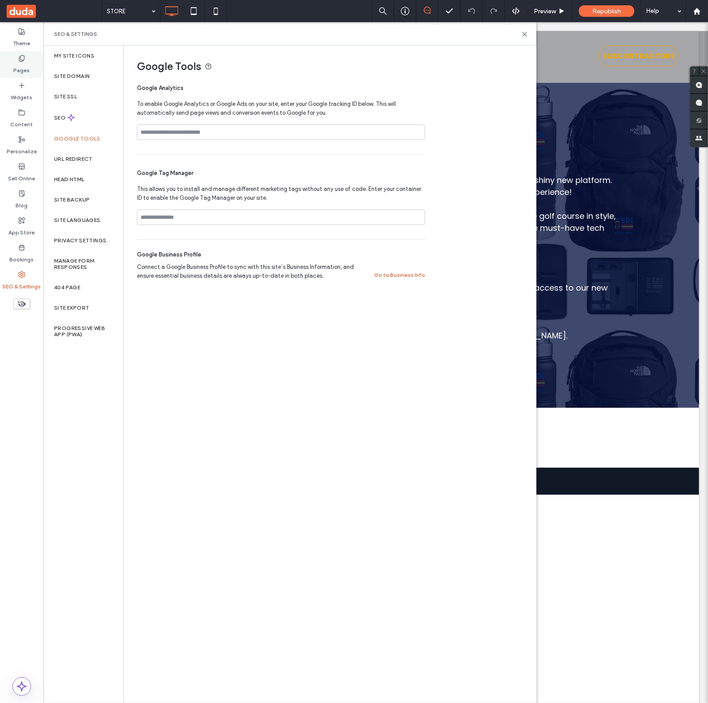
click at [32, 66] on div "Pages" at bounding box center [21, 64] width 43 height 27
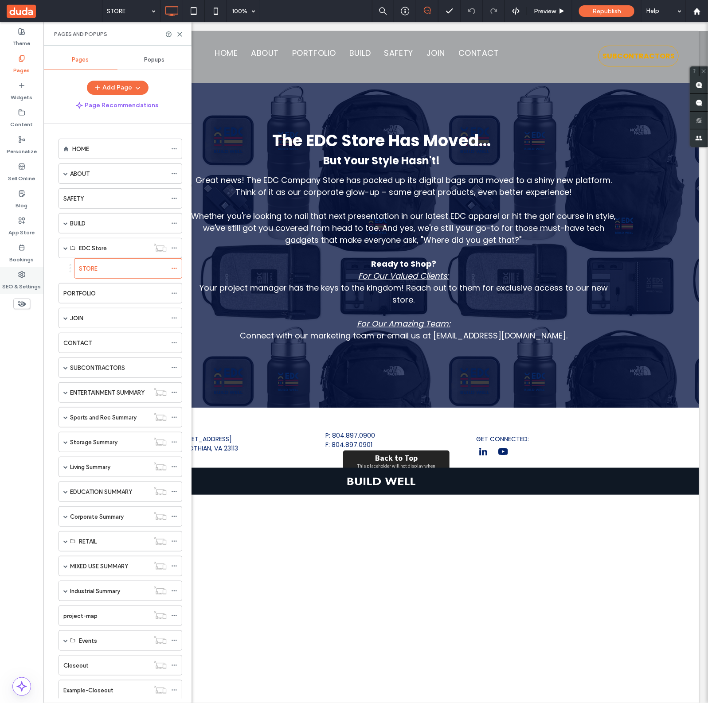
click at [21, 281] on label "SEO & Settings" at bounding box center [22, 284] width 39 height 12
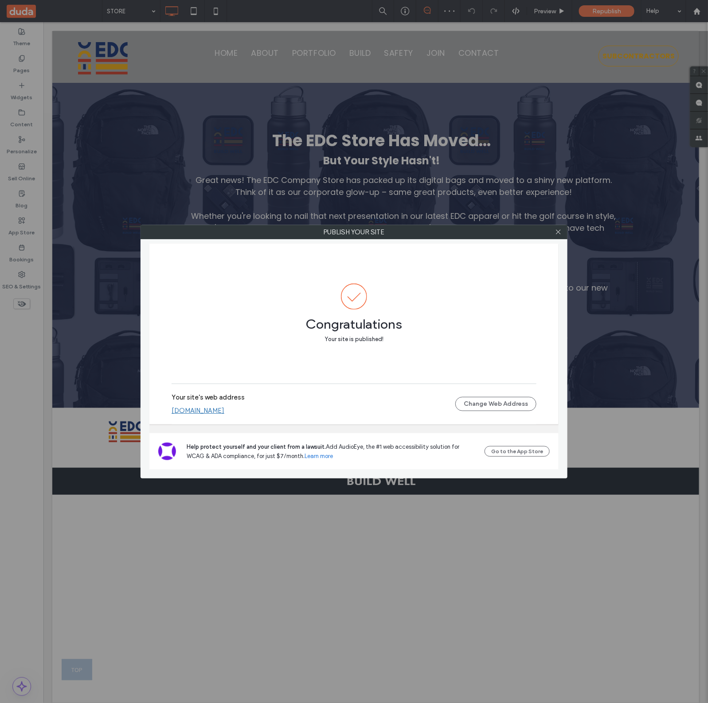
drag, startPoint x: 555, startPoint y: 234, endPoint x: 552, endPoint y: 237, distance: 5.0
click at [554, 235] on div at bounding box center [557, 232] width 13 height 13
drag, startPoint x: 557, startPoint y: 231, endPoint x: 547, endPoint y: 229, distance: 10.5
click at [558, 231] on icon at bounding box center [558, 232] width 7 height 7
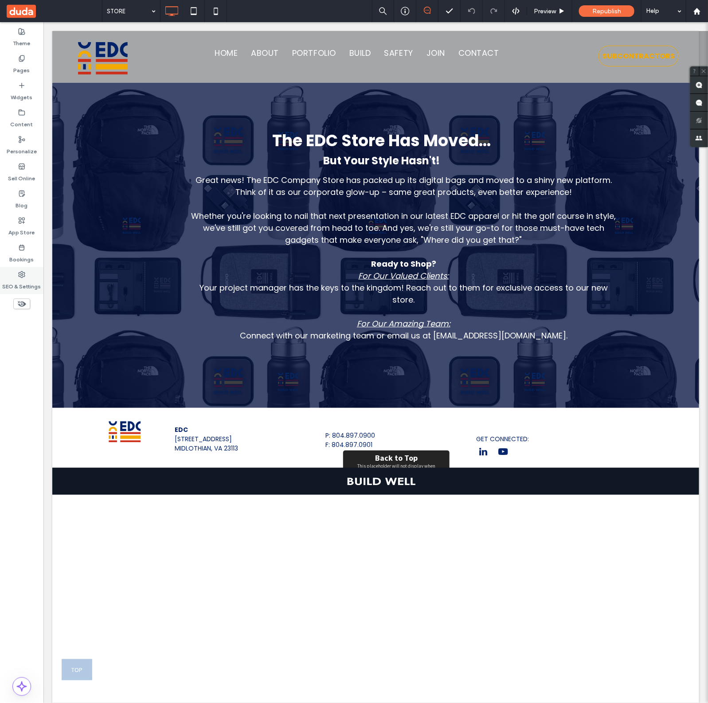
click at [16, 280] on label "SEO & Settings" at bounding box center [22, 284] width 39 height 12
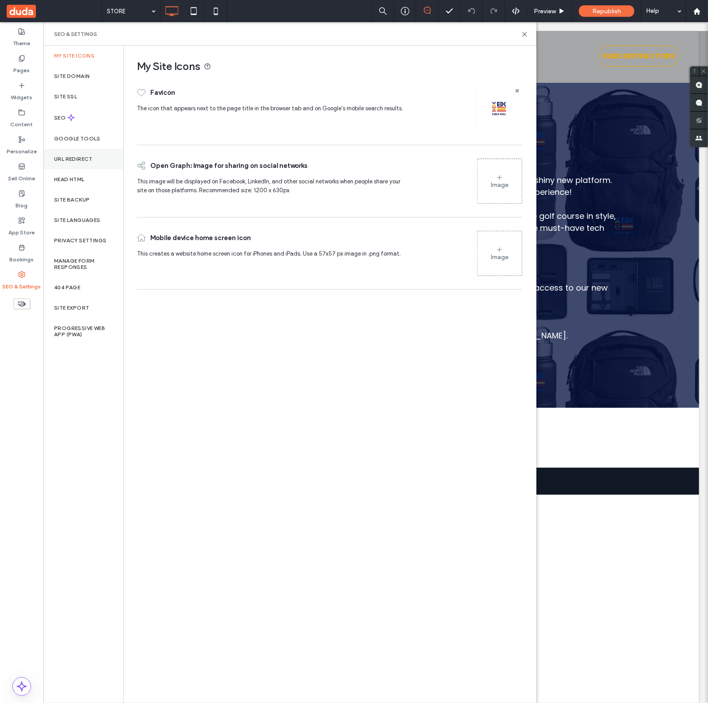
click at [78, 150] on div "URL Redirect" at bounding box center [83, 159] width 80 height 20
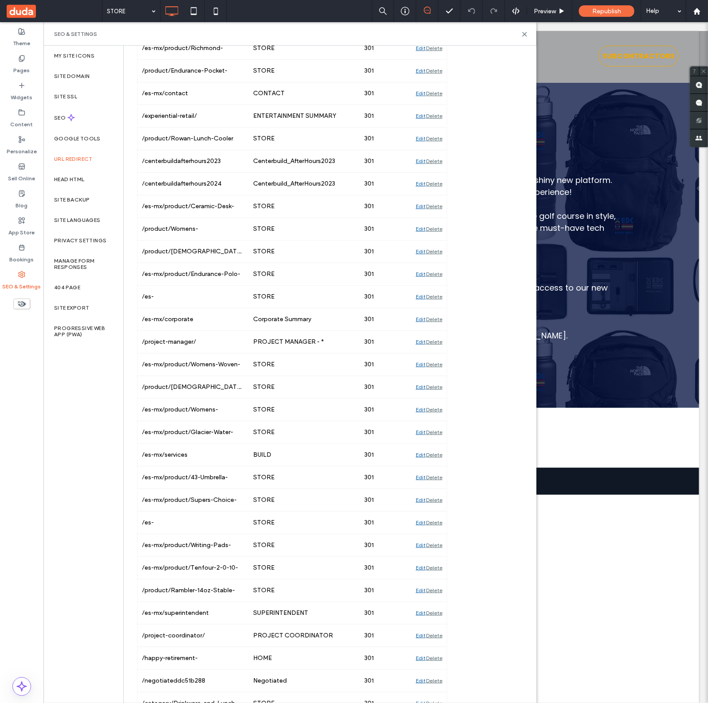
scroll to position [5238, 0]
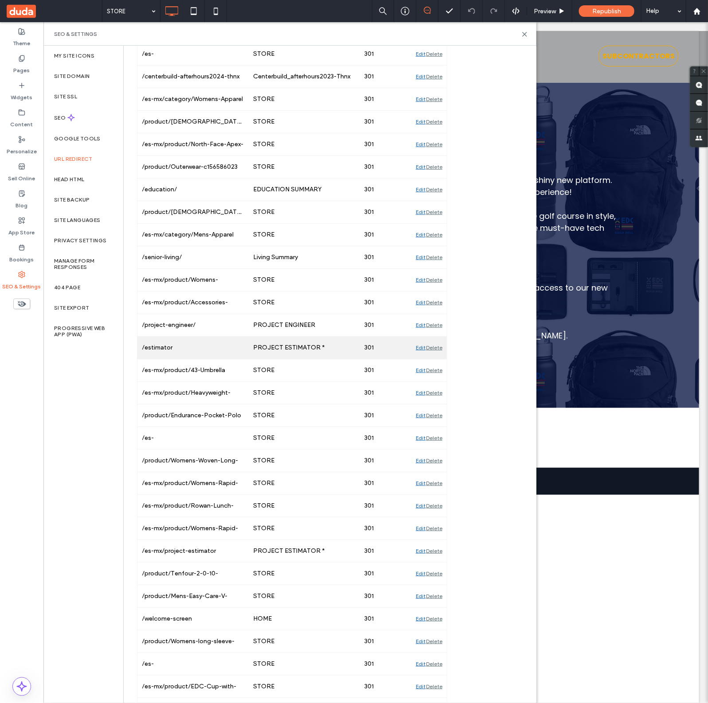
click at [437, 359] on div "Delete" at bounding box center [434, 348] width 16 height 22
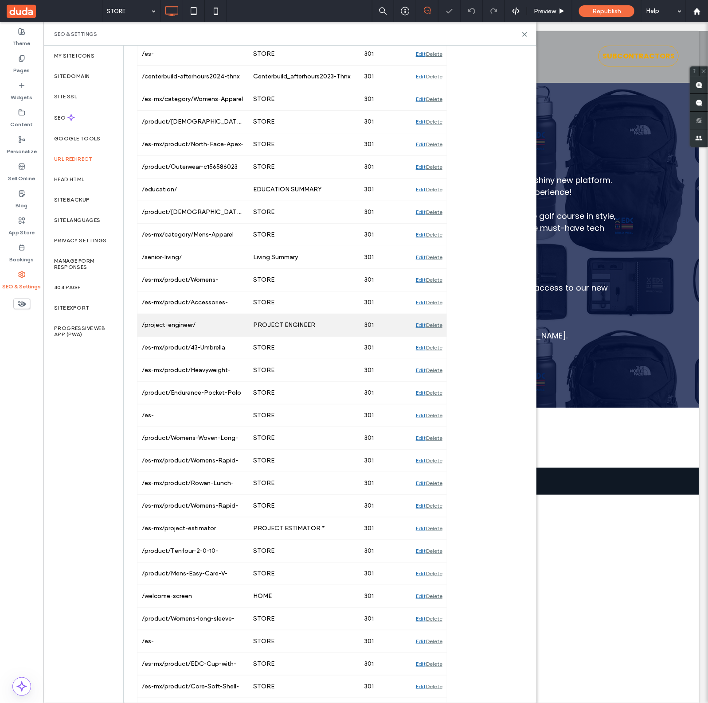
scroll to position [5216, 0]
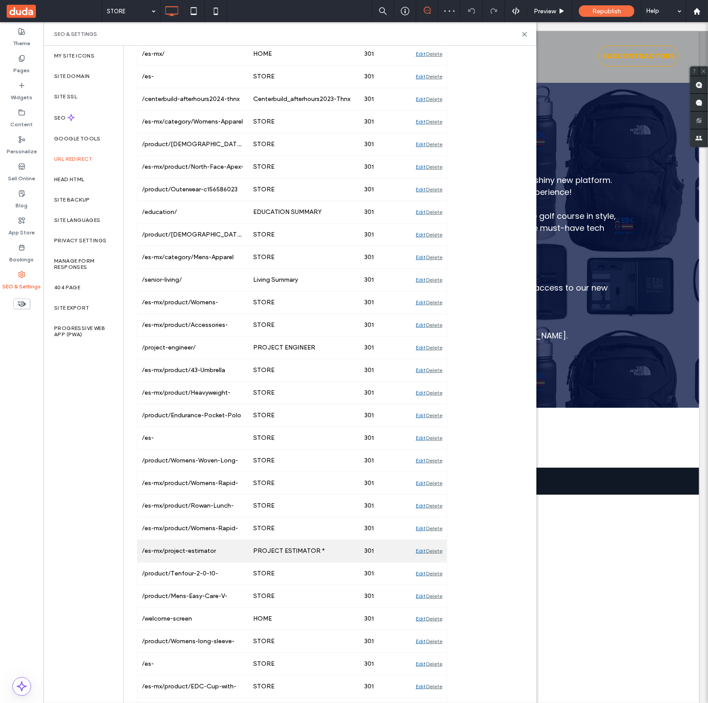
click at [432, 562] on div "Delete" at bounding box center [434, 551] width 16 height 22
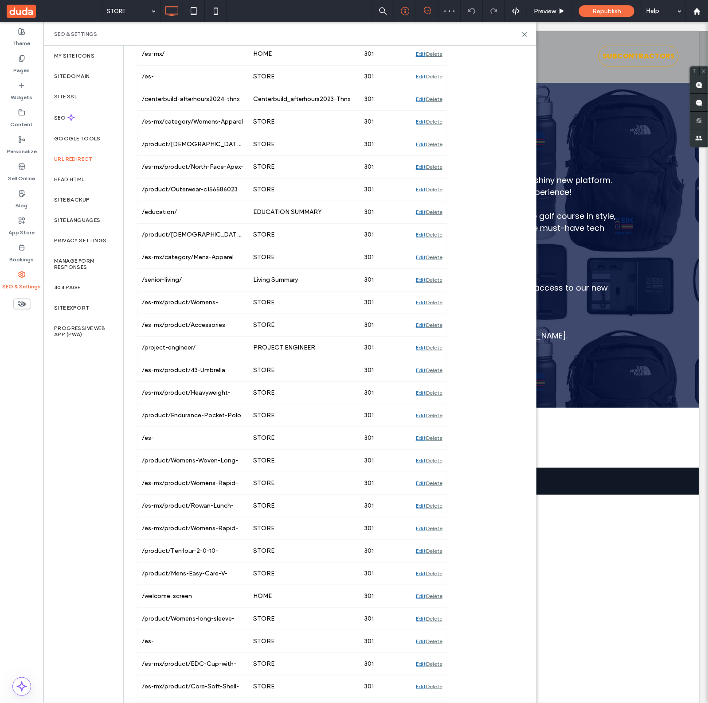
scroll to position [6396, 0]
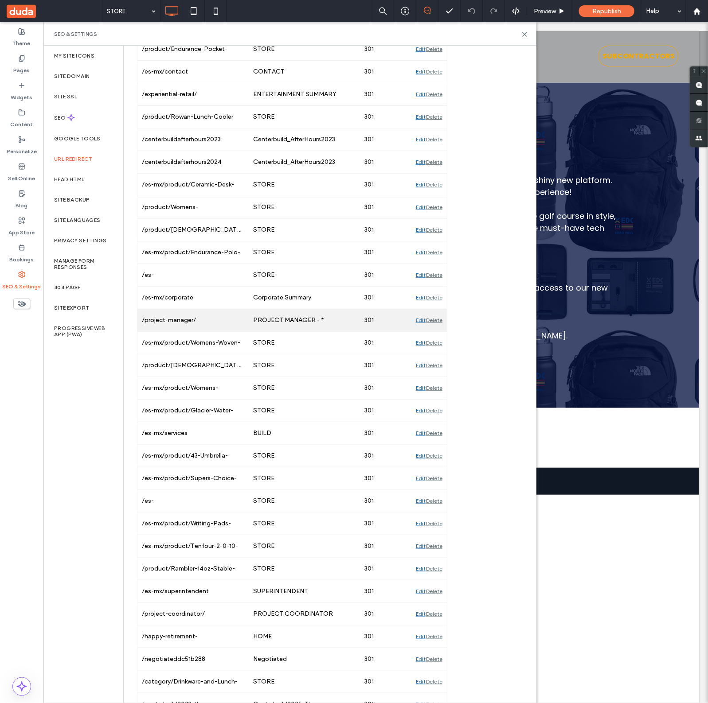
click at [437, 331] on div "Delete" at bounding box center [434, 320] width 16 height 22
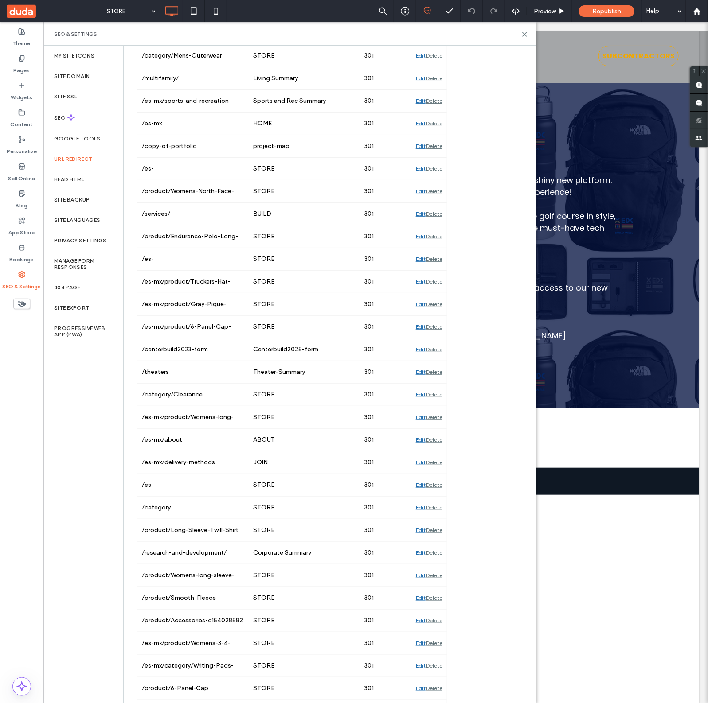
scroll to position [0, 0]
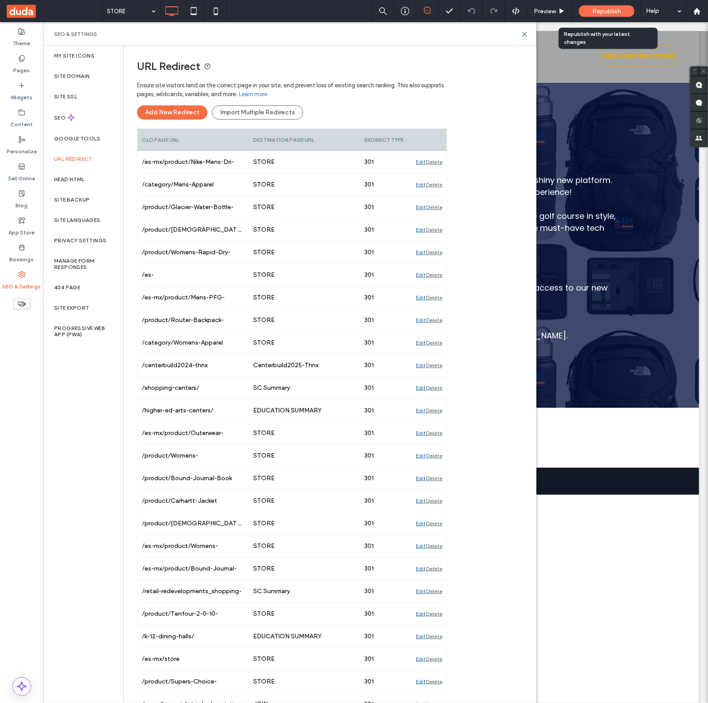
click at [604, 14] on span "Republish" at bounding box center [606, 12] width 29 height 8
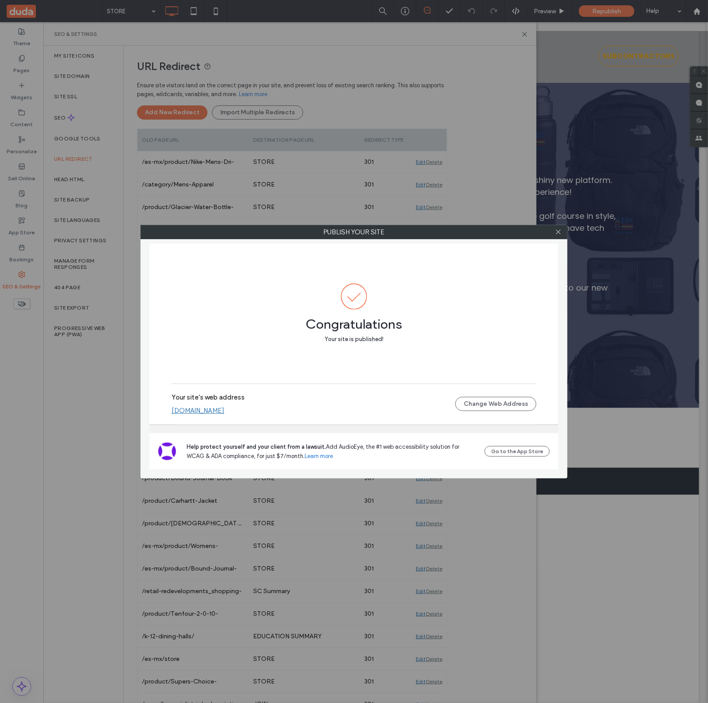
drag, startPoint x: 247, startPoint y: 417, endPoint x: 249, endPoint y: 381, distance: 36.0
click at [249, 375] on div "Congratulations Your site is published!" at bounding box center [353, 314] width 365 height 140
click at [555, 233] on icon at bounding box center [558, 232] width 7 height 7
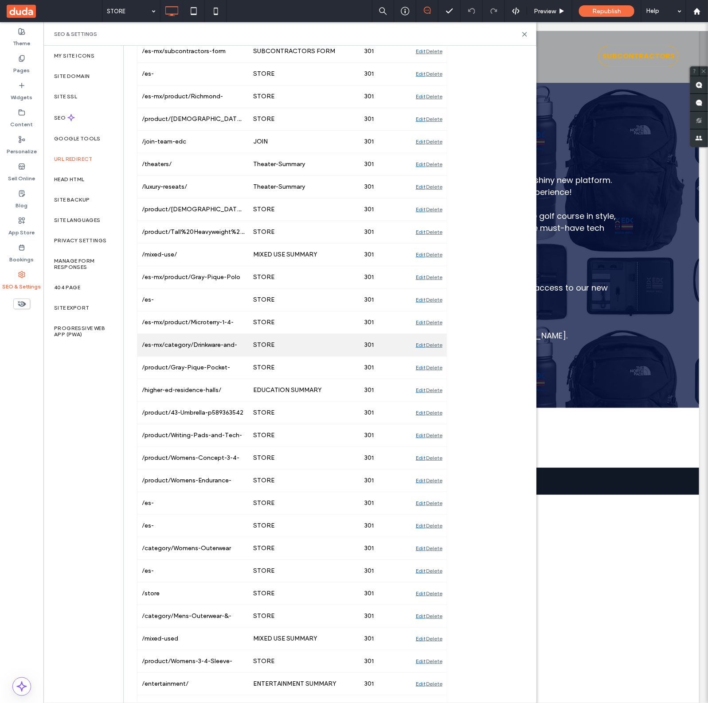
scroll to position [1108, 0]
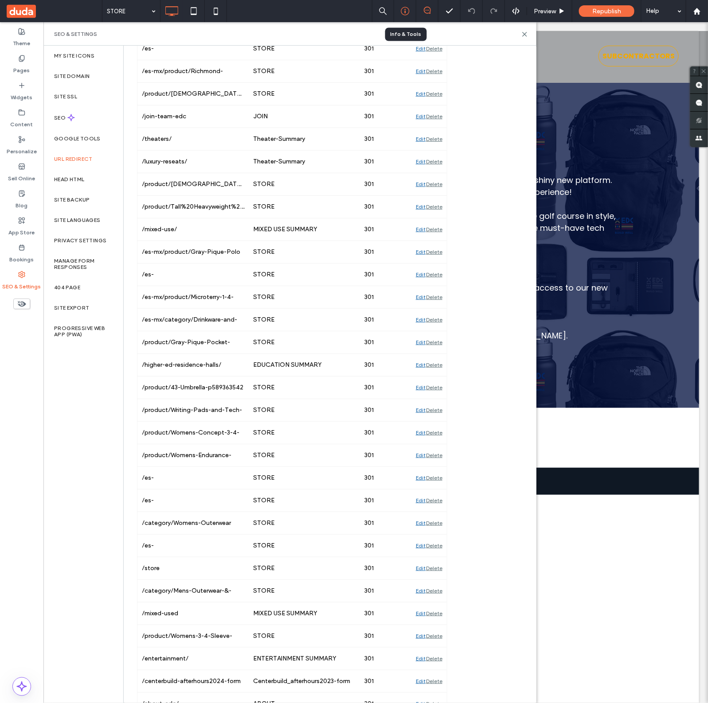
click at [406, 9] on icon at bounding box center [405, 11] width 9 height 9
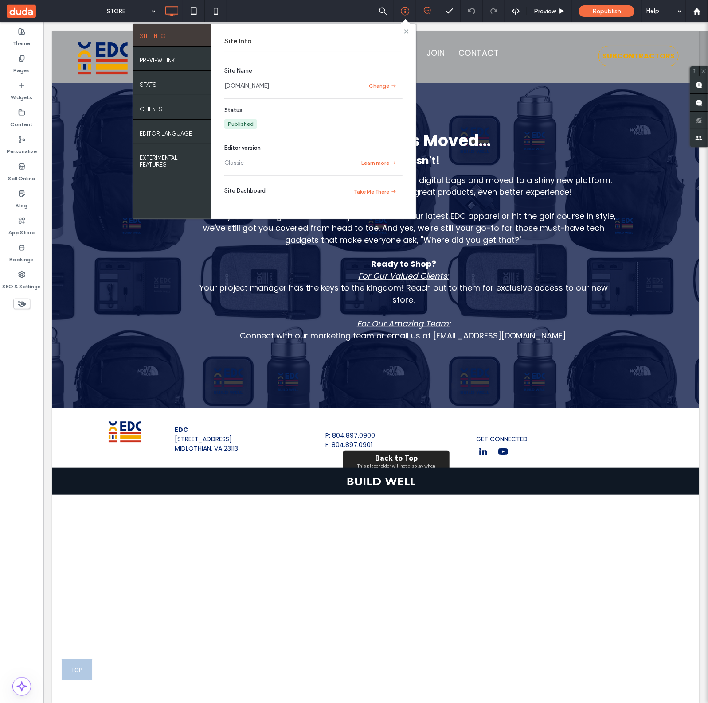
click at [404, 32] on icon at bounding box center [406, 31] width 4 height 4
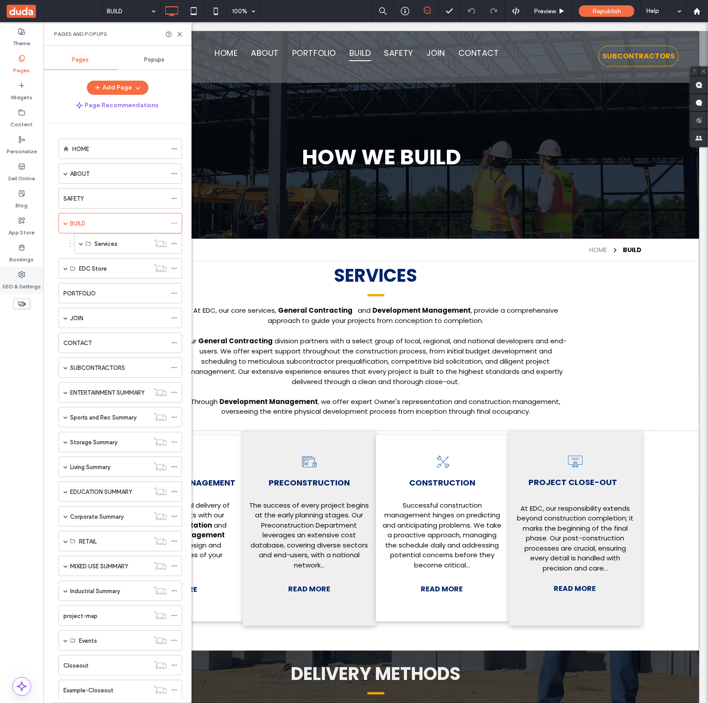
click at [25, 285] on label "SEO & Settings" at bounding box center [22, 284] width 39 height 12
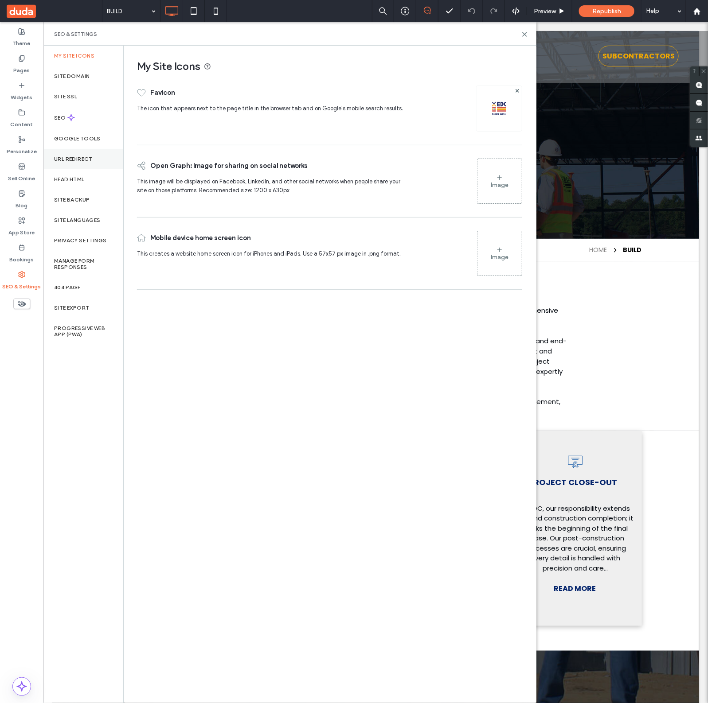
click at [90, 160] on label "URL Redirect" at bounding box center [73, 159] width 39 height 6
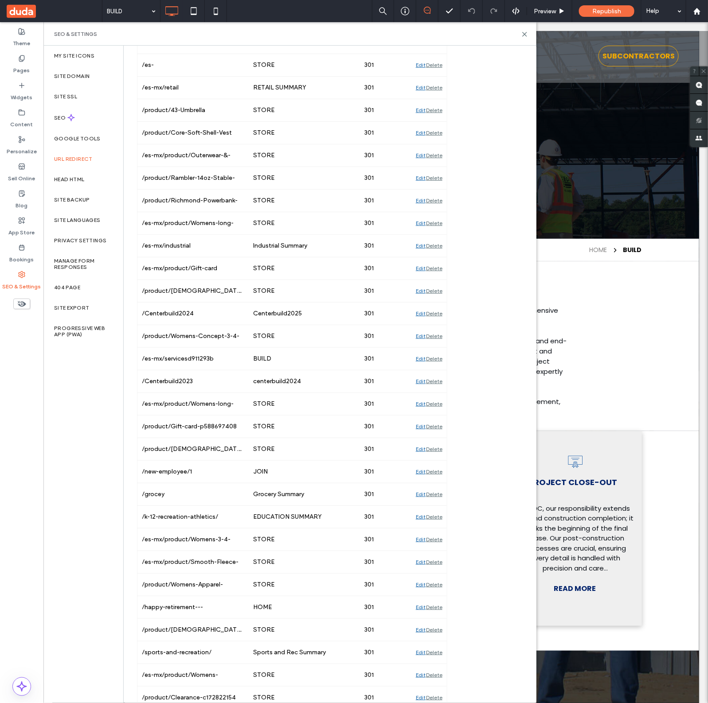
scroll to position [3762, 0]
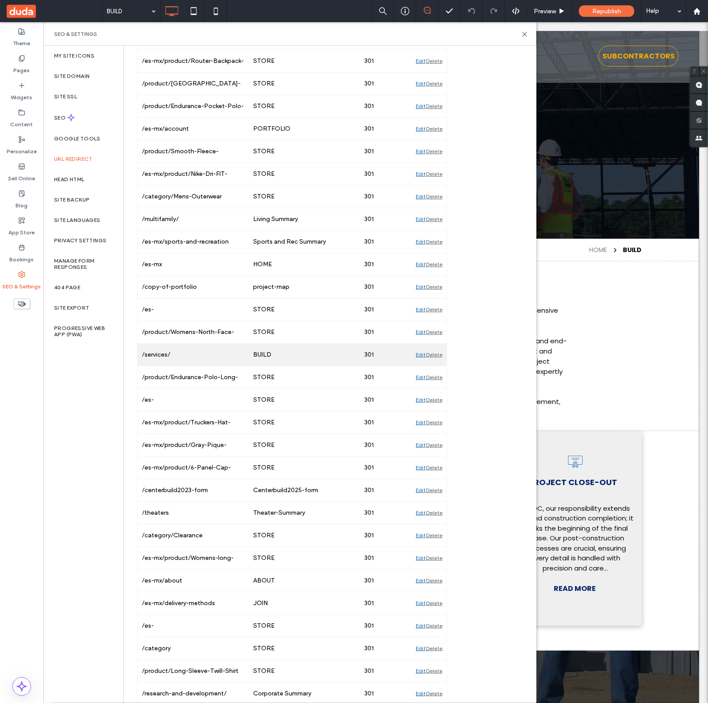
click at [438, 366] on div "Delete" at bounding box center [434, 355] width 16 height 22
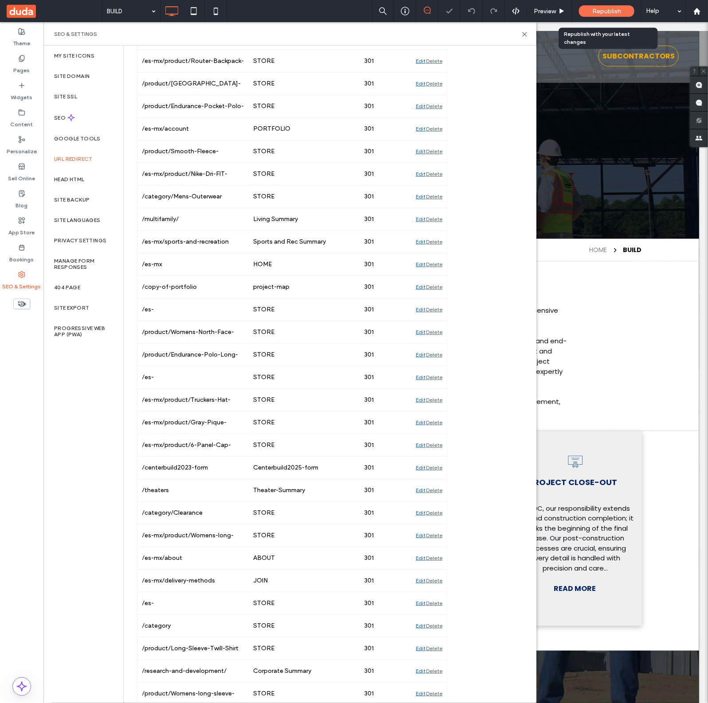
click at [610, 10] on span "Republish" at bounding box center [606, 12] width 29 height 8
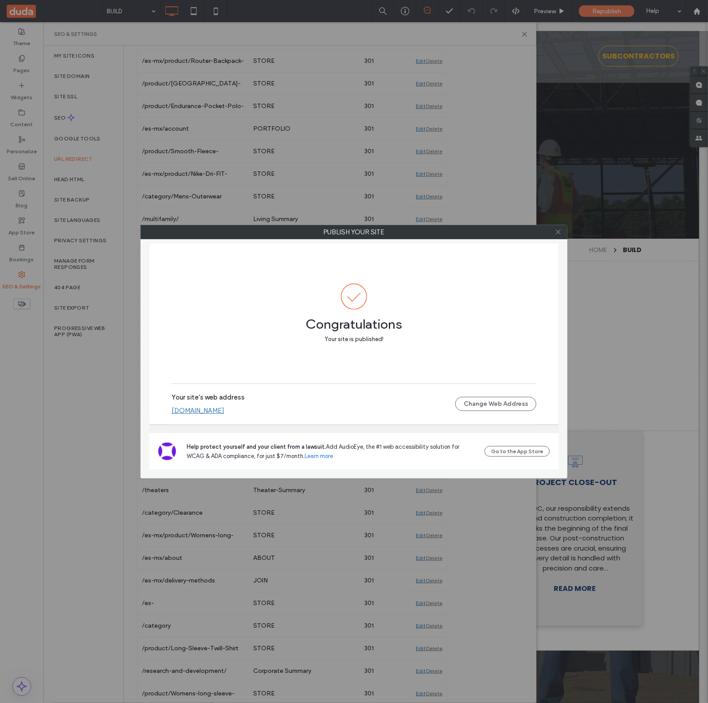
click at [557, 233] on use at bounding box center [558, 232] width 4 height 4
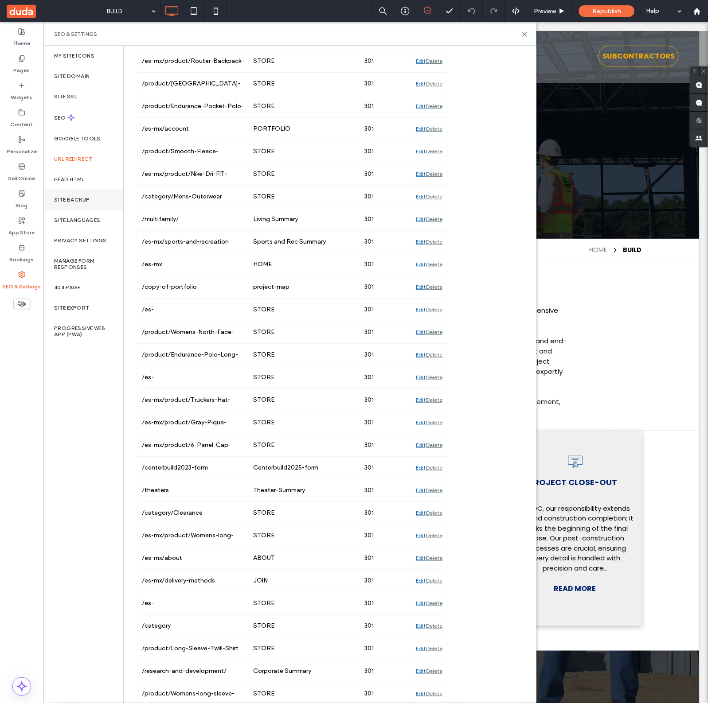
click at [72, 190] on div "Site Backup" at bounding box center [83, 200] width 80 height 20
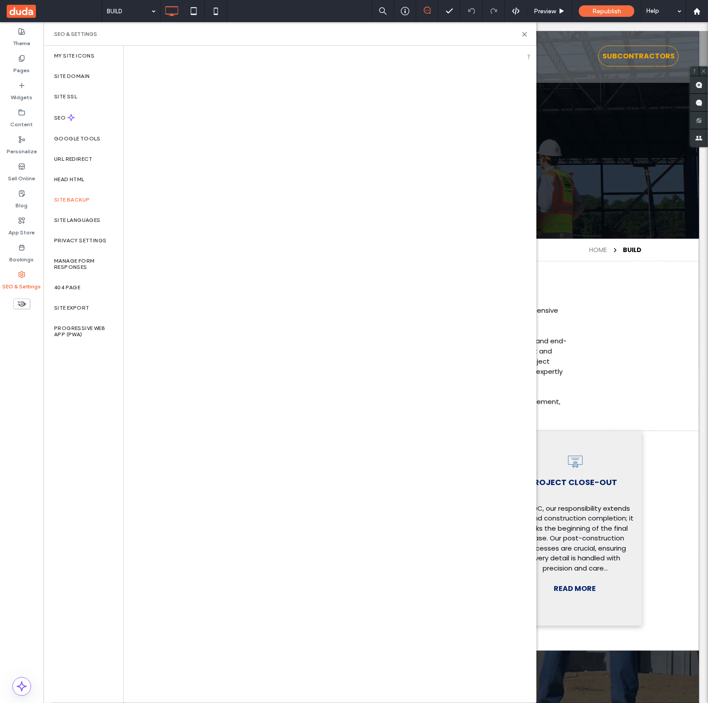
click at [76, 200] on label "Site Backup" at bounding box center [71, 200] width 35 height 6
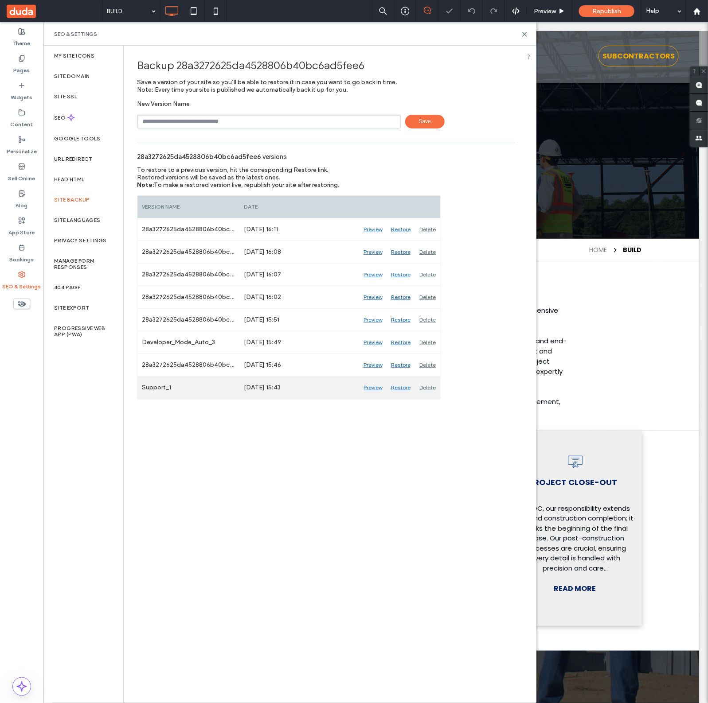
click at [394, 395] on div "Restore" at bounding box center [400, 388] width 28 height 22
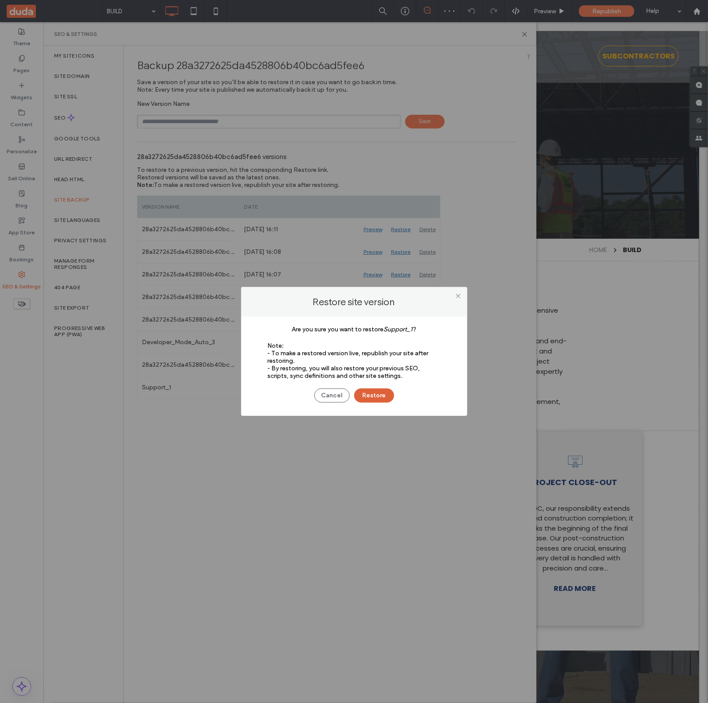
click at [384, 396] on button "Restore" at bounding box center [374, 396] width 40 height 14
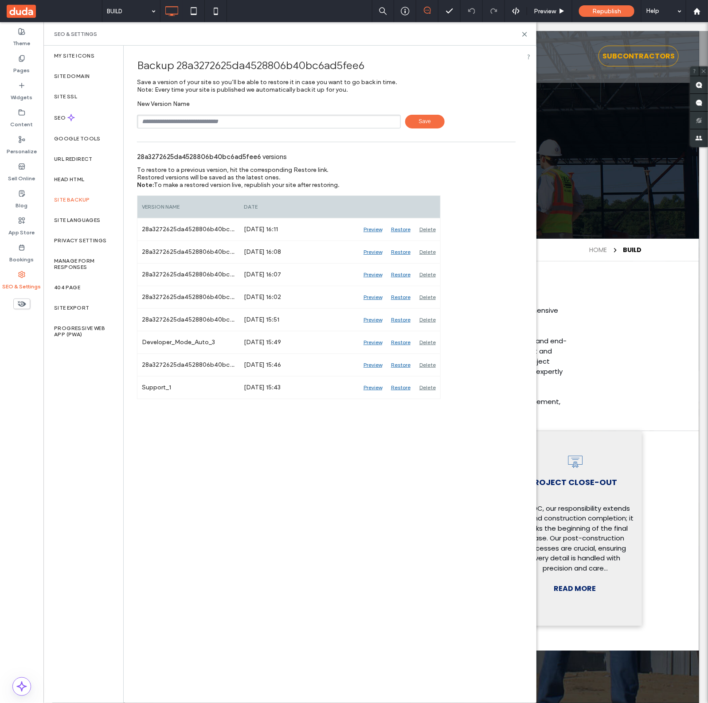
click at [299, 470] on div "Backup 28a3272625da4528806b40bc6ad5fee6 Save a version of your site so you’ll b…" at bounding box center [326, 374] width 405 height 657
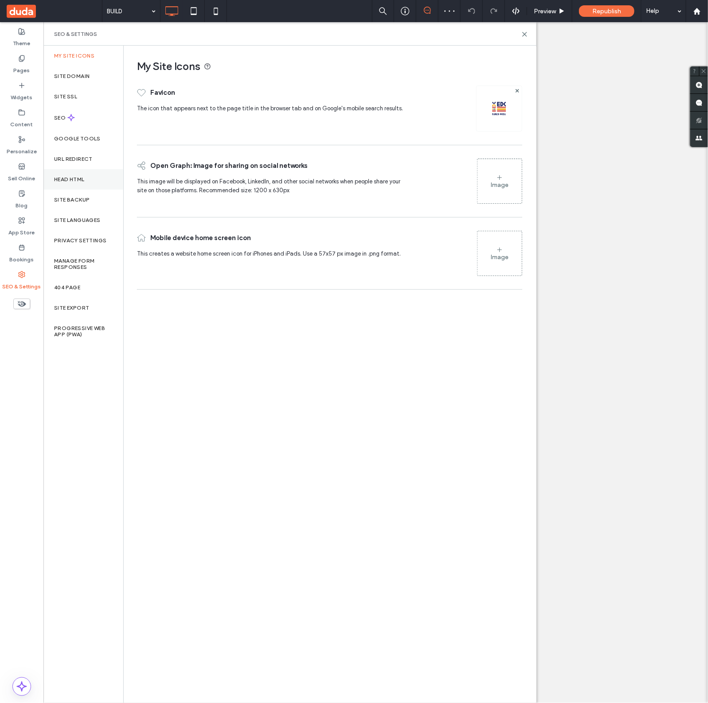
click at [90, 180] on div "Head HTML" at bounding box center [83, 179] width 80 height 20
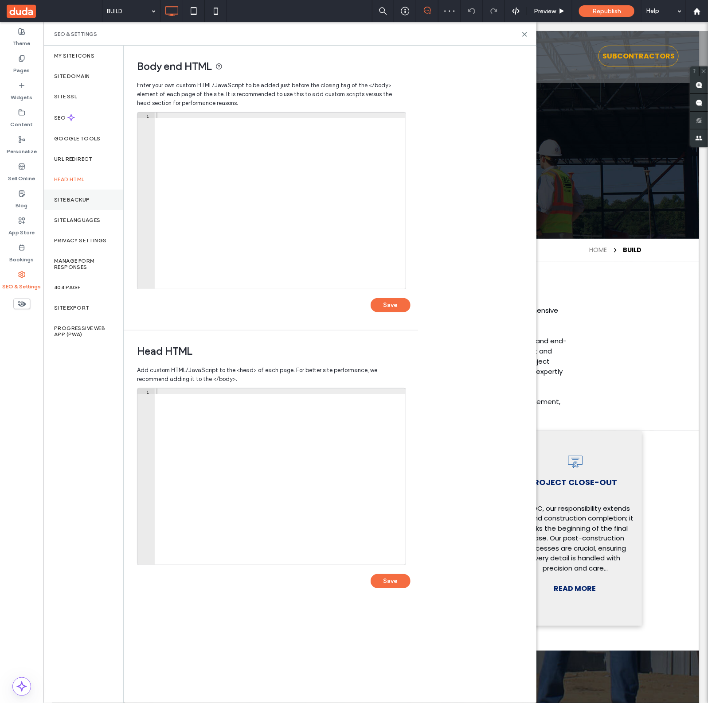
click at [74, 204] on div "Site Backup" at bounding box center [83, 200] width 80 height 20
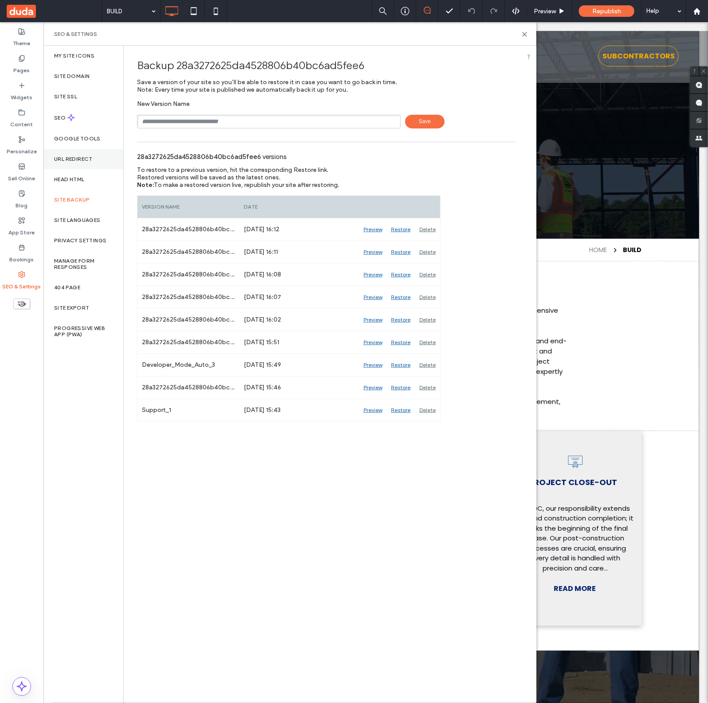
click at [83, 154] on div "URL Redirect" at bounding box center [83, 159] width 80 height 20
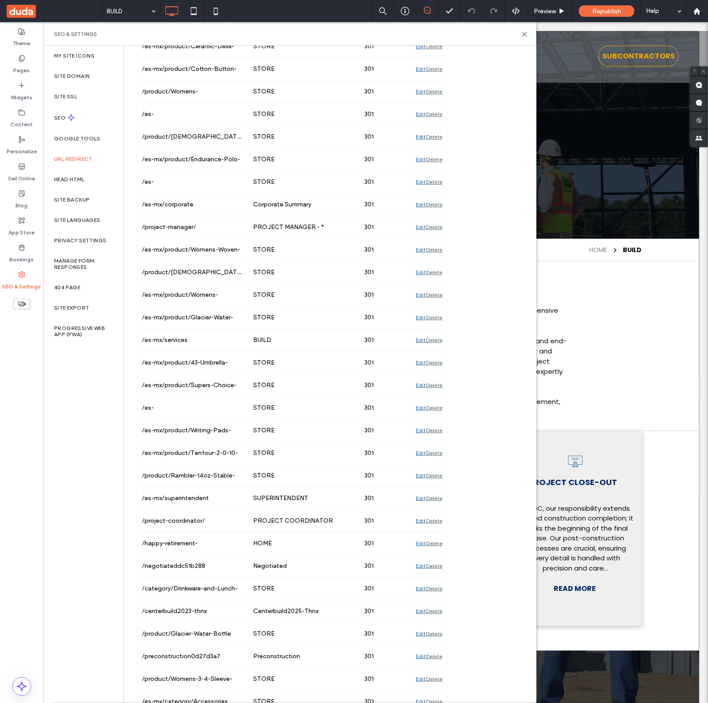
scroll to position [3126, 0]
